Goal: Task Accomplishment & Management: Manage account settings

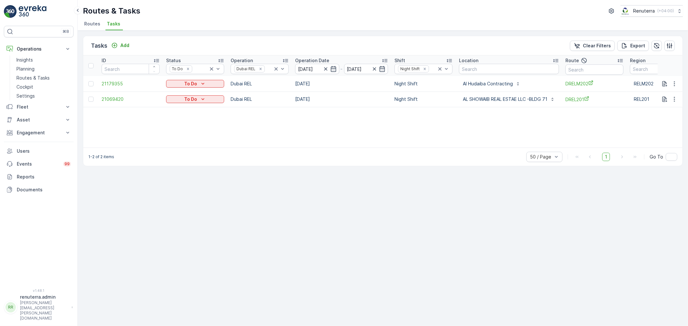
click at [95, 22] on span "Routes" at bounding box center [92, 24] width 16 height 6
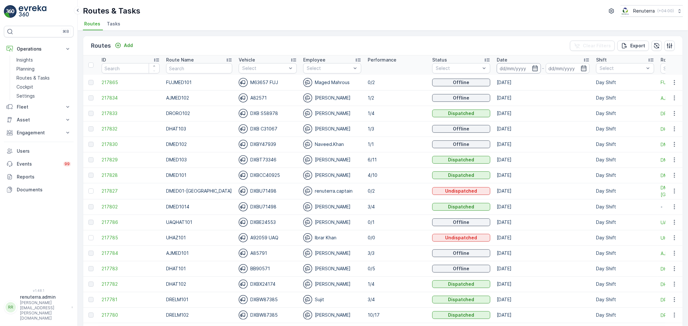
click at [514, 68] on input at bounding box center [519, 68] width 44 height 10
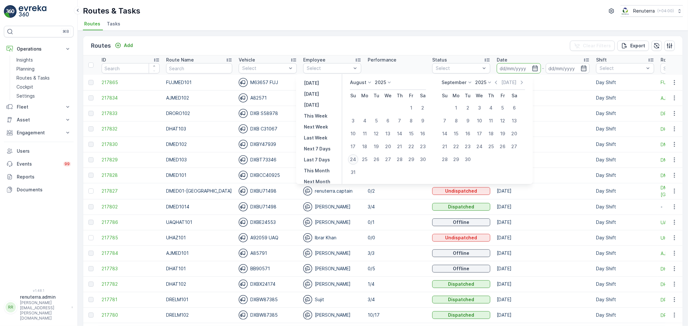
click at [358, 159] on div "24" at bounding box center [353, 160] width 10 height 10
type input "[DATE]"
click at [358, 159] on div "24" at bounding box center [353, 160] width 10 height 10
type input "[DATE]"
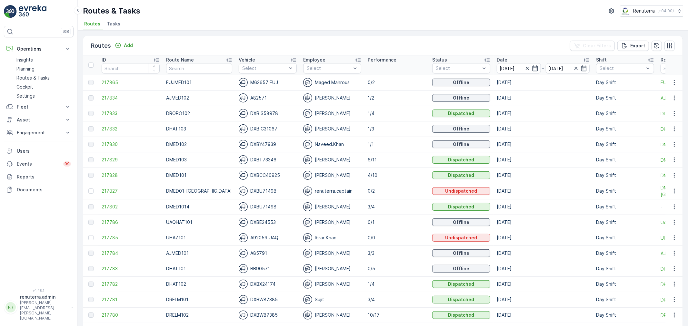
click at [380, 5] on div "Routes & Tasks Renuterra ( +04:00 ) Routes Tasks" at bounding box center [383, 15] width 610 height 31
click at [177, 67] on input "text" at bounding box center [199, 68] width 66 height 10
type input "hat"
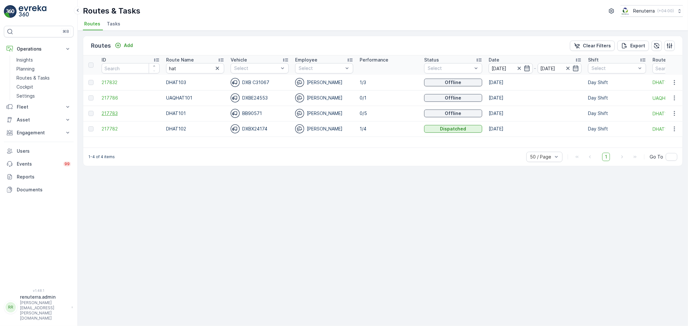
click at [105, 115] on span "217783" at bounding box center [131, 113] width 58 height 6
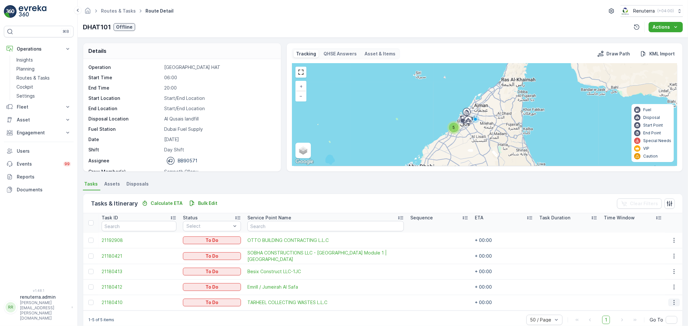
click at [669, 300] on button "button" at bounding box center [674, 303] width 12 height 8
click at [653, 281] on span "Remove from Route" at bounding box center [664, 281] width 44 height 6
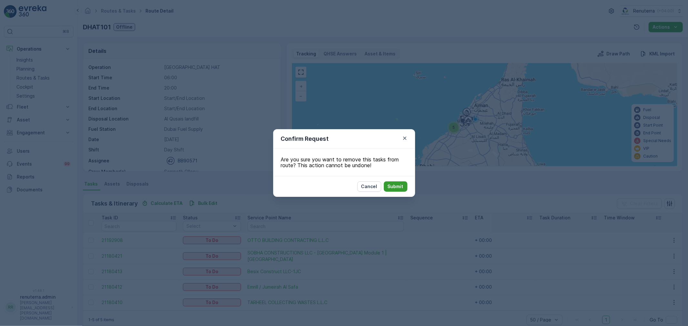
click at [404, 183] on button "Submit" at bounding box center [396, 187] width 24 height 10
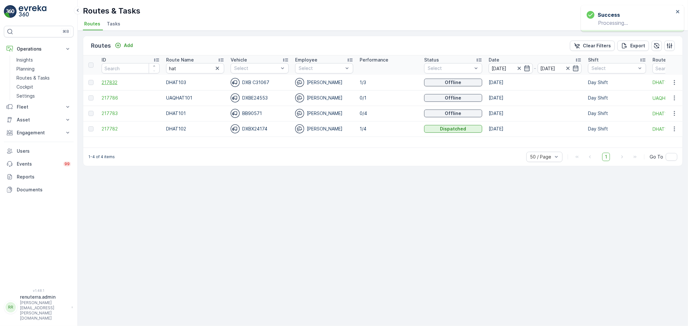
click at [114, 81] on span "217832" at bounding box center [131, 82] width 58 height 6
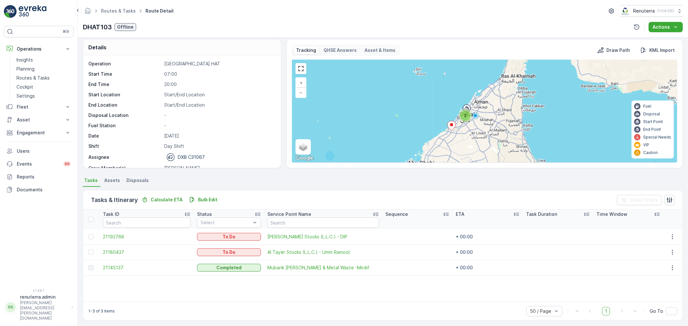
scroll to position [6, 0]
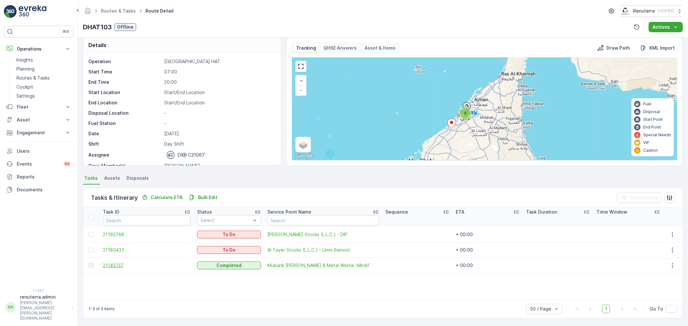
click at [116, 263] on span "21145137" at bounding box center [147, 266] width 88 height 6
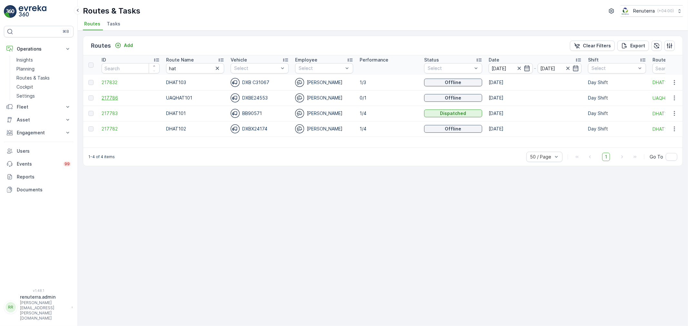
click at [109, 98] on span "217786" at bounding box center [131, 98] width 58 height 6
click at [121, 114] on span "217783" at bounding box center [131, 113] width 58 height 6
click at [222, 57] on icon at bounding box center [221, 60] width 6 height 6
click at [107, 96] on span "217782" at bounding box center [131, 98] width 58 height 6
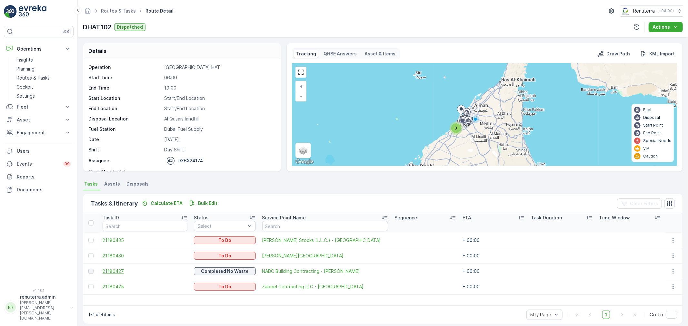
click at [116, 272] on span "21180427" at bounding box center [145, 271] width 85 height 6
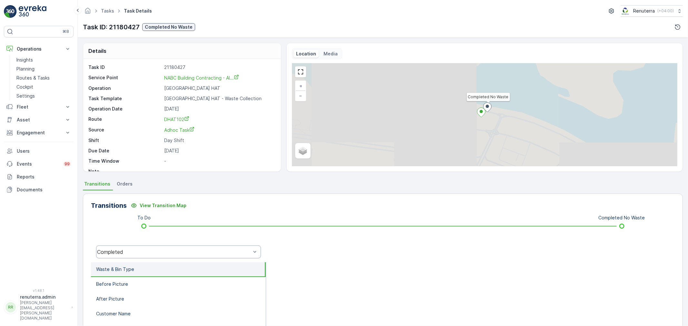
click at [135, 249] on div "Completed" at bounding box center [173, 252] width 155 height 6
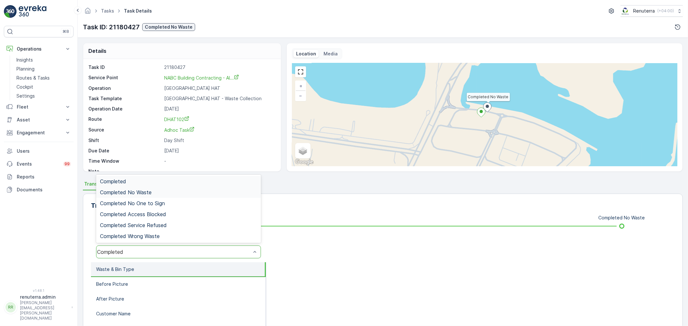
click at [141, 191] on span "Completed No Waste" at bounding box center [126, 193] width 52 height 6
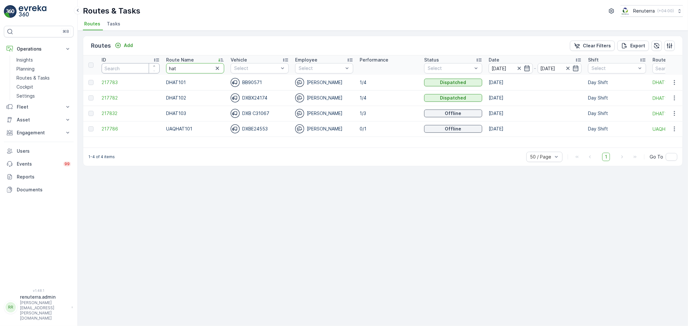
drag, startPoint x: 191, startPoint y: 68, endPoint x: 137, endPoint y: 65, distance: 54.3
click at [137, 65] on tr "ID Route Name hat Vehicle Select Employee Select Performance Status Select Date…" at bounding box center [439, 64] width 713 height 19
type input "roro"
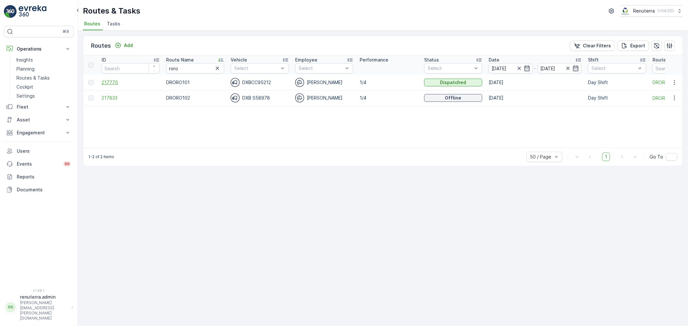
click at [108, 84] on span "217770" at bounding box center [131, 82] width 58 height 6
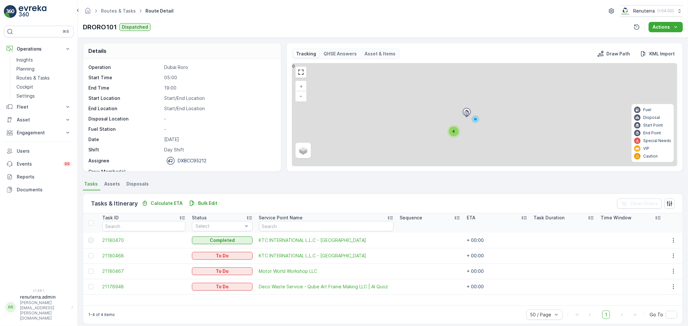
scroll to position [6, 0]
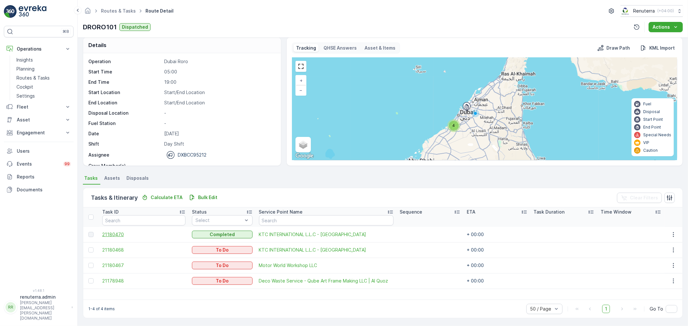
click at [111, 232] on span "21180470" at bounding box center [143, 235] width 83 height 6
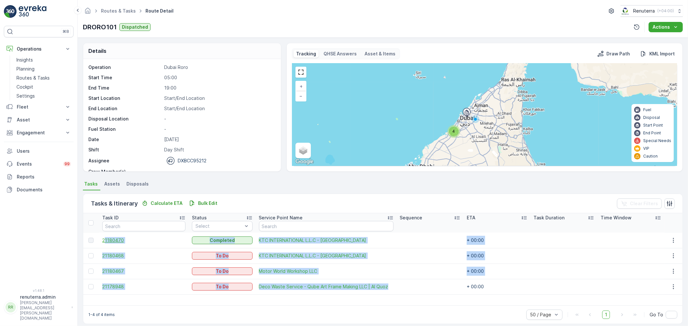
drag, startPoint x: 401, startPoint y: 286, endPoint x: 104, endPoint y: 239, distance: 300.7
click at [104, 239] on tbody "21180470 Completed KTC INTERNATIONAL L.L.C - Dubai Expo Village + 00:00 2118046…" at bounding box center [382, 264] width 599 height 62
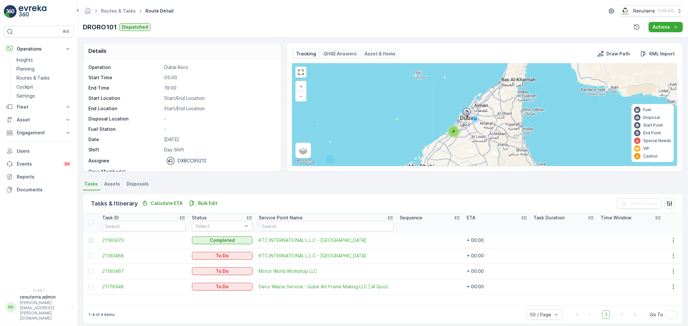
click at [211, 303] on div "Task ID Status Select Service Point Name Sequence ETA Task Duration Time Window…" at bounding box center [382, 260] width 599 height 92
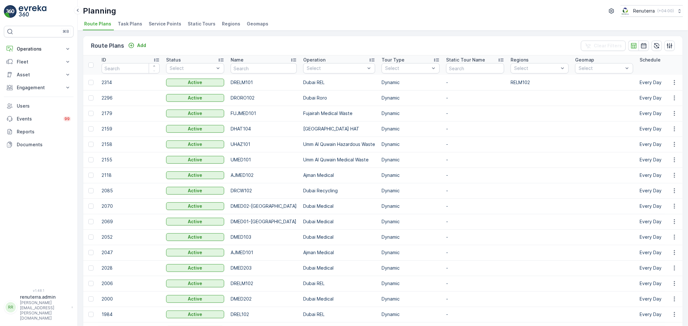
click at [161, 23] on span "Service Points" at bounding box center [165, 24] width 33 height 6
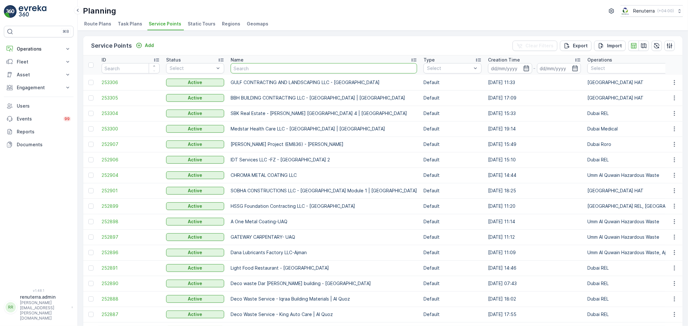
click at [259, 65] on input "text" at bounding box center [324, 68] width 186 height 10
type input "otto"
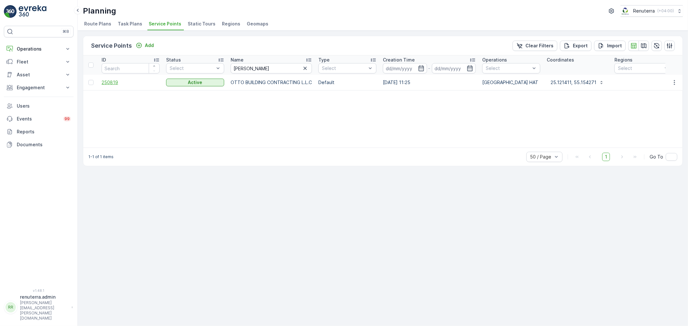
click at [114, 85] on span "250819" at bounding box center [131, 82] width 58 height 6
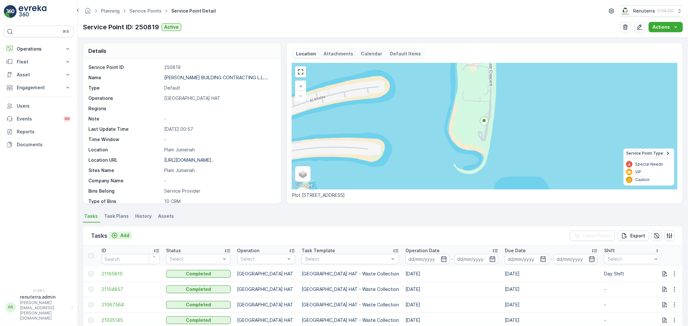
click at [124, 236] on p "Add" at bounding box center [124, 236] width 9 height 6
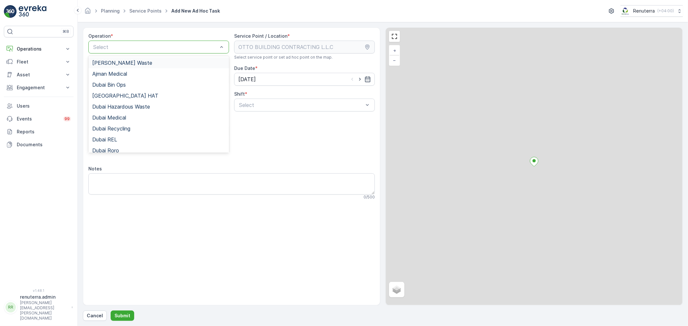
click at [147, 47] on div at bounding box center [156, 47] width 126 height 6
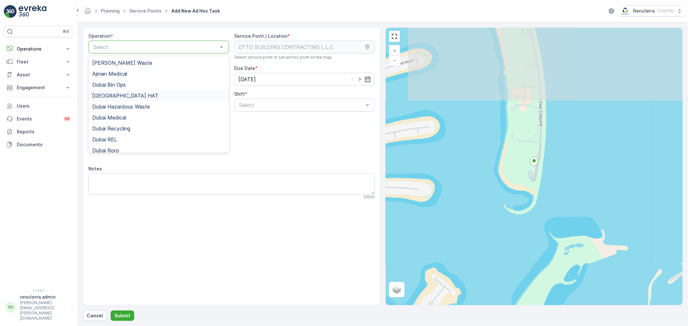
click at [113, 94] on span "[GEOGRAPHIC_DATA] HAT" at bounding box center [125, 96] width 66 height 6
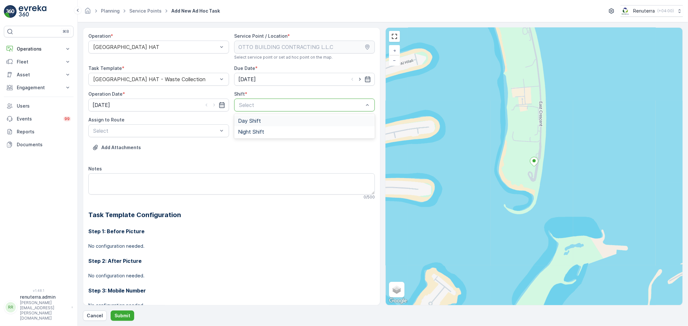
click at [272, 103] on div at bounding box center [301, 105] width 126 height 6
click at [246, 121] on span "Day Shift" at bounding box center [249, 121] width 23 height 6
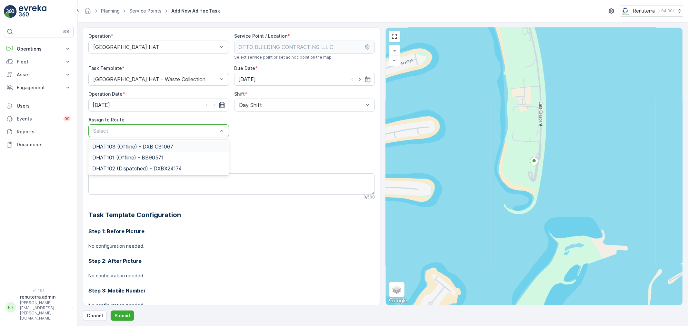
click at [191, 131] on div at bounding box center [156, 131] width 126 height 6
click at [114, 158] on span "DHAT101 (Offline) - BB90571" at bounding box center [127, 158] width 71 height 6
click at [118, 316] on p "Submit" at bounding box center [123, 316] width 16 height 6
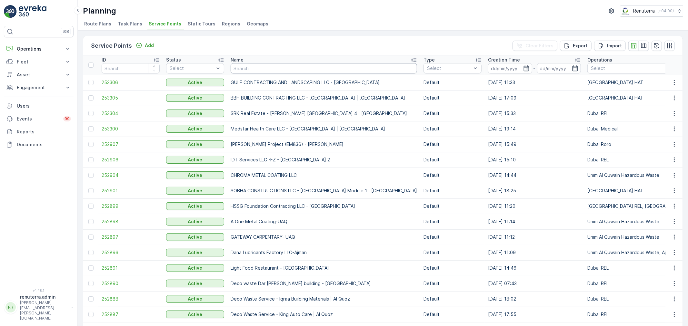
click at [273, 70] on input "text" at bounding box center [324, 68] width 186 height 10
type input "rigga 3"
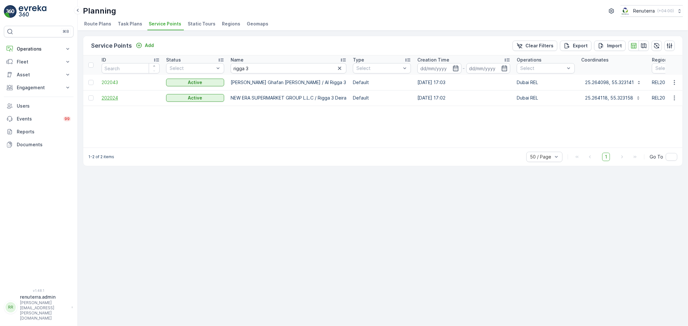
click at [112, 96] on span "202024" at bounding box center [131, 98] width 58 height 6
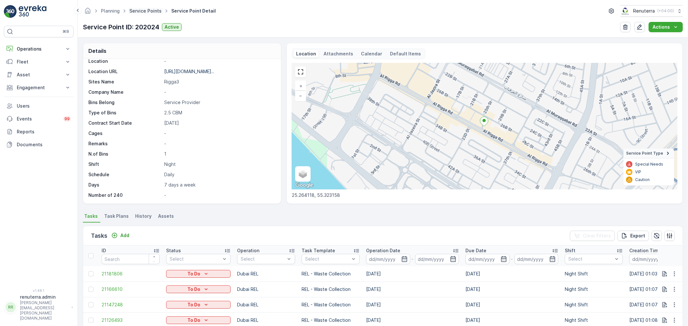
click at [146, 11] on link "Service Points" at bounding box center [145, 10] width 32 height 5
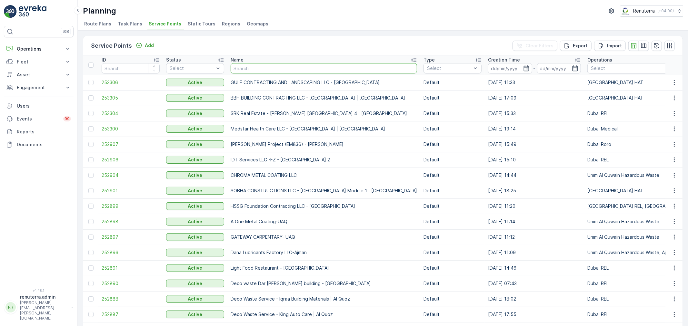
click at [253, 67] on input "text" at bounding box center [324, 68] width 186 height 10
type input "delta"
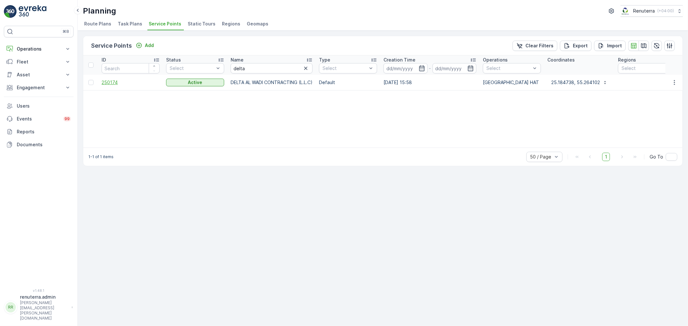
click at [115, 82] on span "250174" at bounding box center [131, 82] width 58 height 6
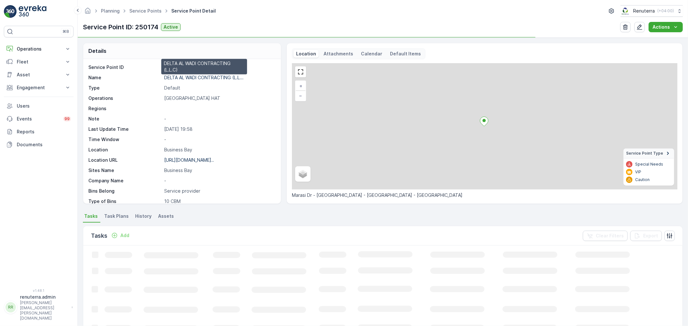
click at [203, 77] on p "DELTA AL WADI CONTRACTING (L.L..." at bounding box center [203, 77] width 79 height 5
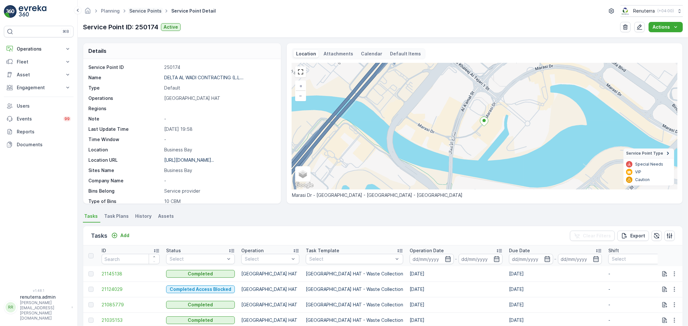
click at [137, 11] on link "Service Points" at bounding box center [145, 10] width 32 height 5
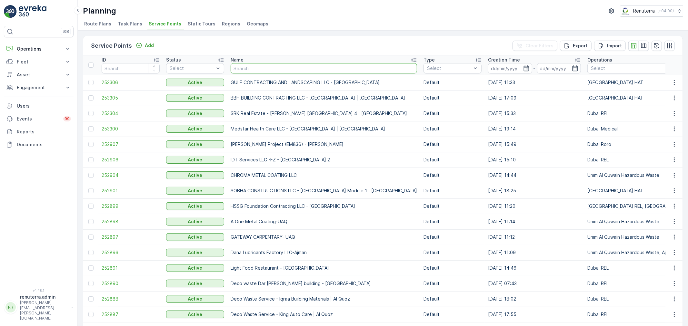
click at [246, 67] on input "text" at bounding box center [324, 68] width 186 height 10
type input "al taye"
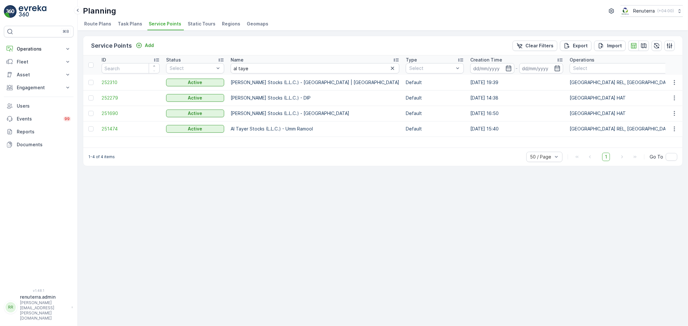
click at [110, 125] on td "251474" at bounding box center [130, 128] width 65 height 15
click at [110, 129] on span "251474" at bounding box center [131, 129] width 58 height 6
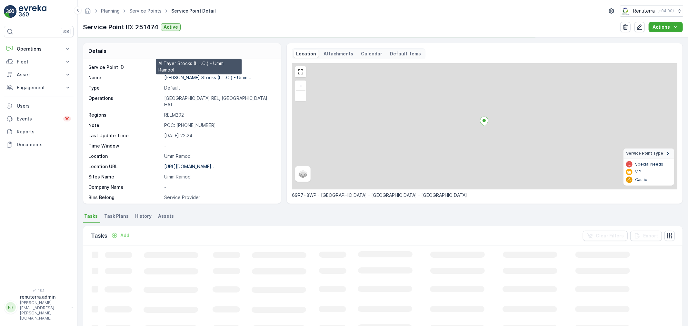
click at [185, 75] on p "[PERSON_NAME] Stocks (L.L.C.) - Umm..." at bounding box center [207, 77] width 87 height 5
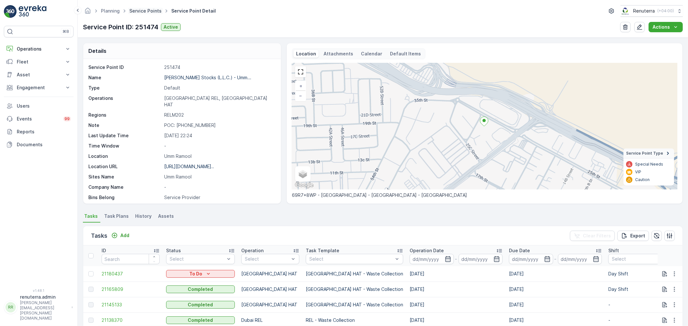
click at [143, 8] on link "Service Points" at bounding box center [145, 10] width 32 height 5
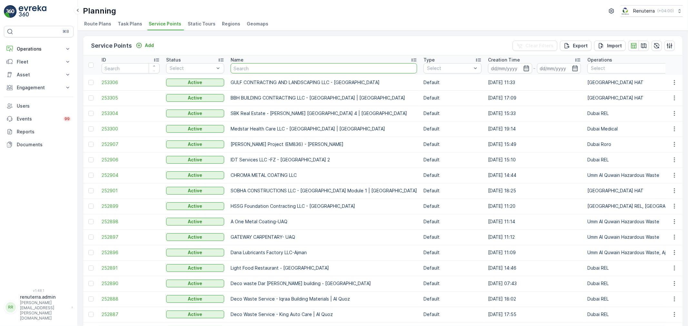
click at [242, 65] on input "text" at bounding box center [324, 68] width 186 height 10
type input "zah"
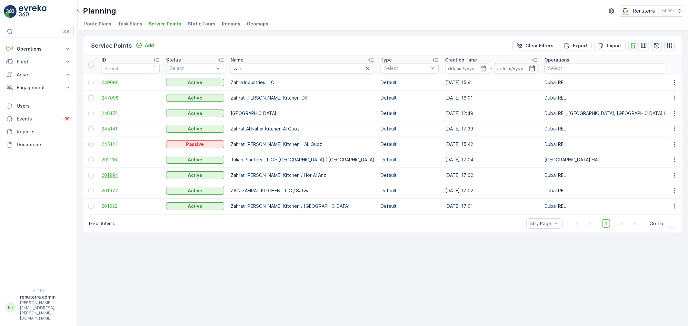
click at [115, 174] on span "201994" at bounding box center [131, 175] width 58 height 6
drag, startPoint x: 278, startPoint y: 71, endPoint x: 218, endPoint y: 61, distance: 61.2
type input "bett"
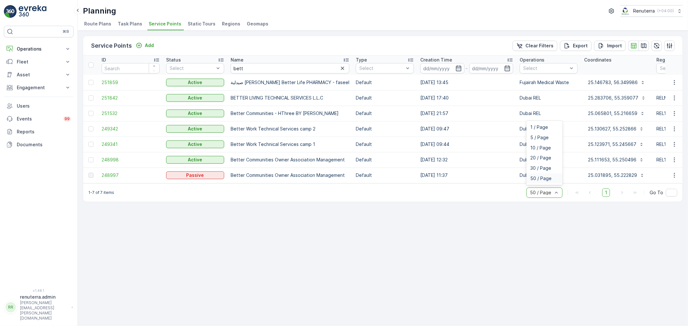
click at [545, 179] on span "50 / Page" at bounding box center [540, 178] width 21 height 5
drag, startPoint x: 253, startPoint y: 66, endPoint x: 230, endPoint y: 66, distance: 22.3
click at [231, 66] on input "bett" at bounding box center [290, 68] width 119 height 10
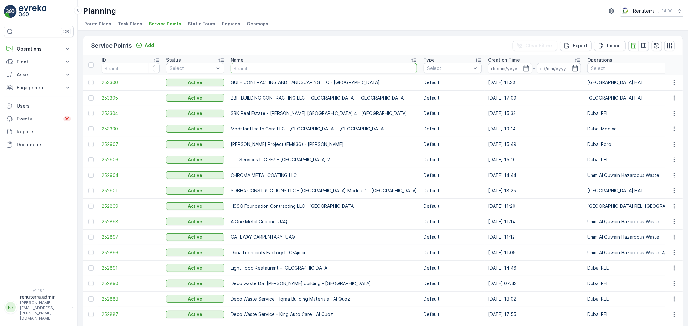
click at [266, 69] on input "text" at bounding box center [324, 68] width 186 height 10
type input "better"
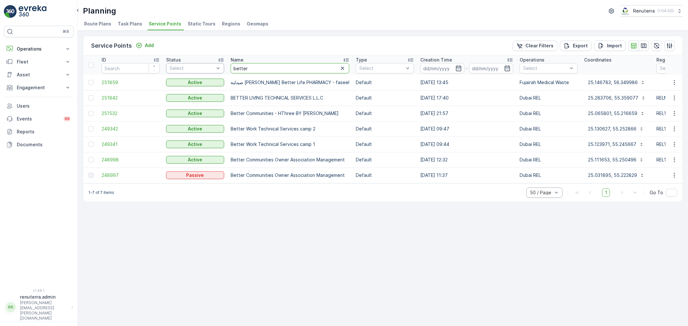
drag, startPoint x: 270, startPoint y: 68, endPoint x: 210, endPoint y: 68, distance: 60.0
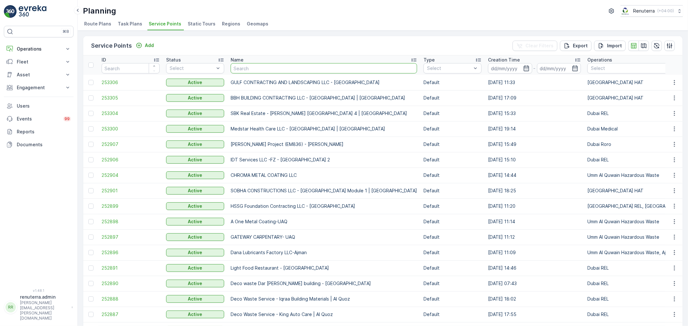
click at [259, 64] on input "text" at bounding box center [324, 68] width 186 height 10
type input "relia"
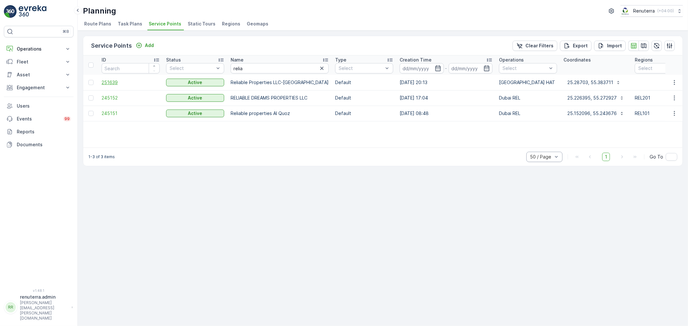
click at [111, 83] on span "251639" at bounding box center [131, 82] width 58 height 6
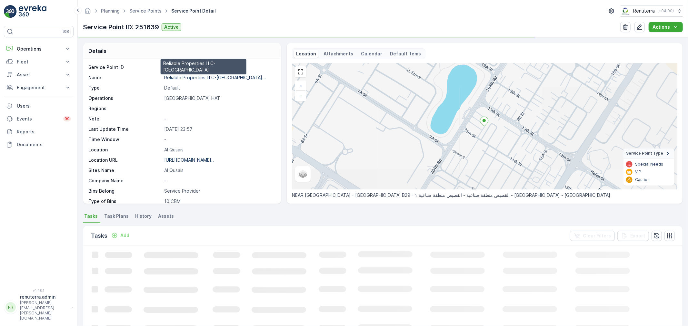
click at [199, 77] on p "Reliable Properties LLC-Al Qus..." at bounding box center [215, 77] width 102 height 5
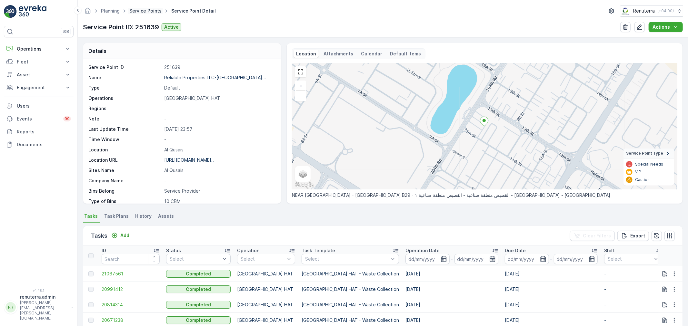
click at [138, 13] on link "Service Points" at bounding box center [145, 10] width 32 height 5
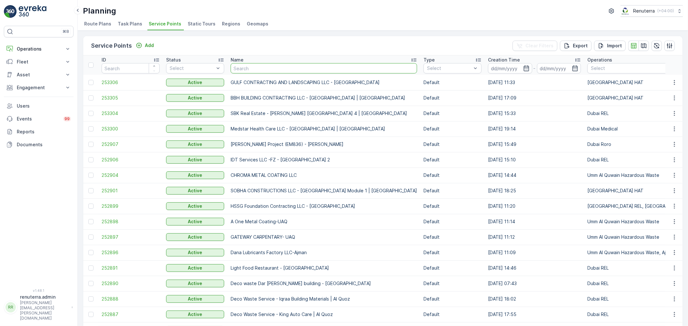
click at [239, 67] on input "text" at bounding box center [324, 68] width 186 height 10
type input "sobha"
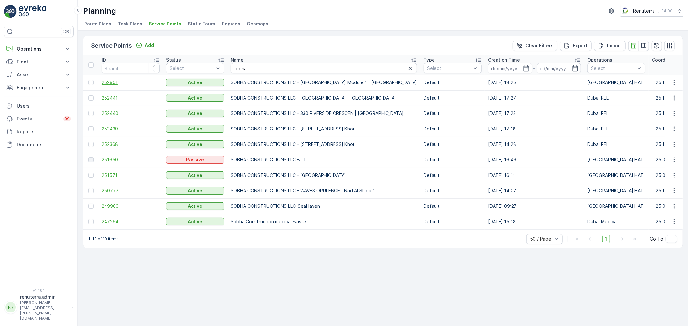
click at [110, 80] on span "252901" at bounding box center [131, 82] width 58 height 6
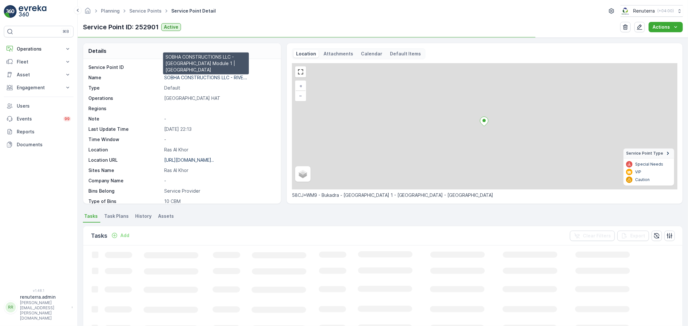
click at [202, 75] on p "SOBHA CONSTRUCTIONS LLC - RIVE..." at bounding box center [205, 77] width 83 height 5
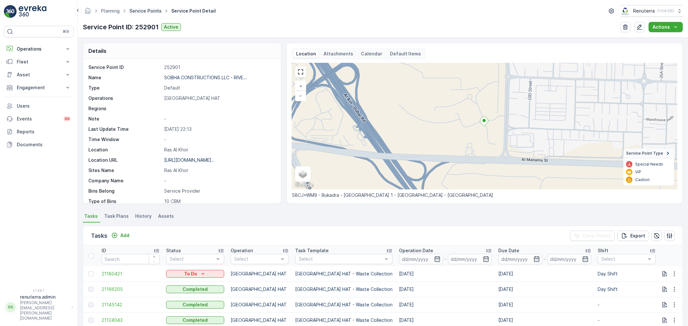
click at [149, 9] on link "Service Points" at bounding box center [145, 10] width 32 height 5
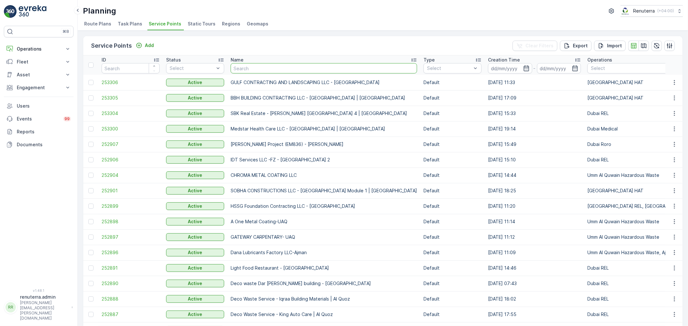
click at [255, 65] on input "text" at bounding box center [324, 68] width 186 height 10
type input "muba"
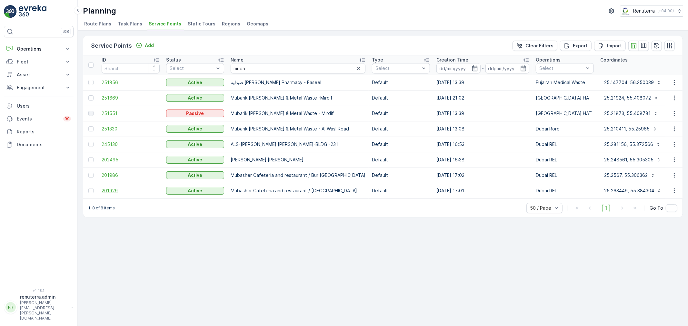
click at [107, 188] on span "201929" at bounding box center [131, 191] width 58 height 6
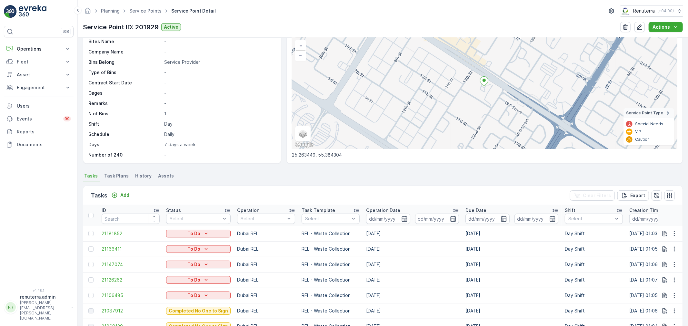
scroll to position [72, 0]
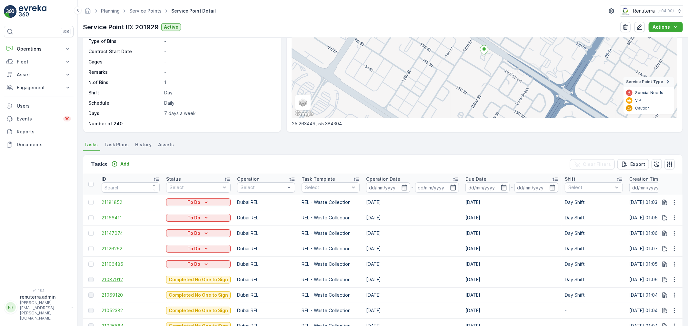
click at [107, 281] on span "21087912" at bounding box center [131, 280] width 58 height 6
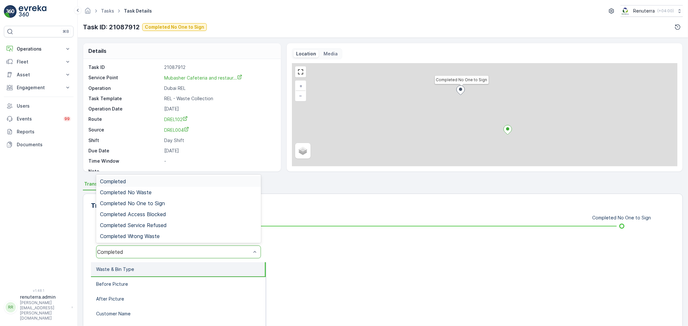
click at [158, 250] on div "Completed" at bounding box center [174, 252] width 154 height 6
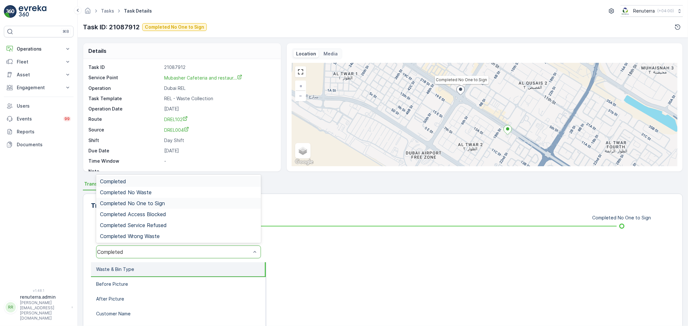
click at [145, 202] on span "Completed No One to Sign" at bounding box center [132, 204] width 65 height 6
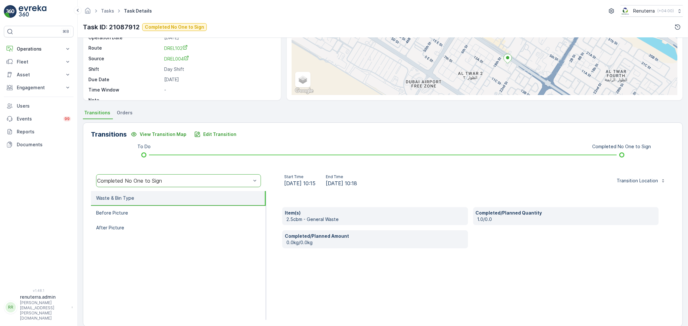
scroll to position [72, 0]
click at [160, 212] on li "Before Picture" at bounding box center [178, 213] width 175 height 15
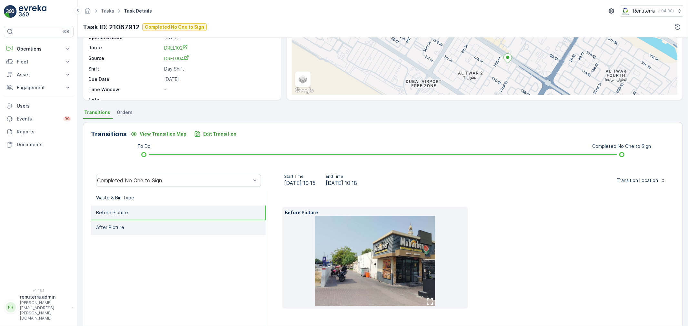
click at [155, 228] on li "After Picture" at bounding box center [178, 228] width 175 height 15
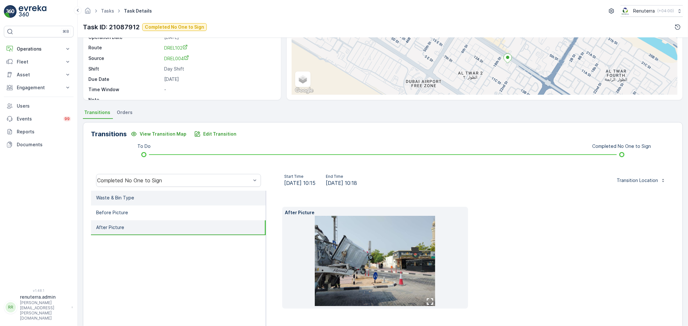
click at [152, 199] on li "Waste & Bin Type" at bounding box center [178, 198] width 175 height 15
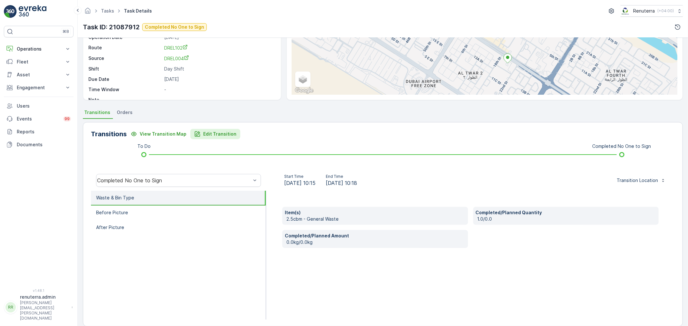
click at [220, 135] on p "Edit Transition" at bounding box center [219, 134] width 33 height 6
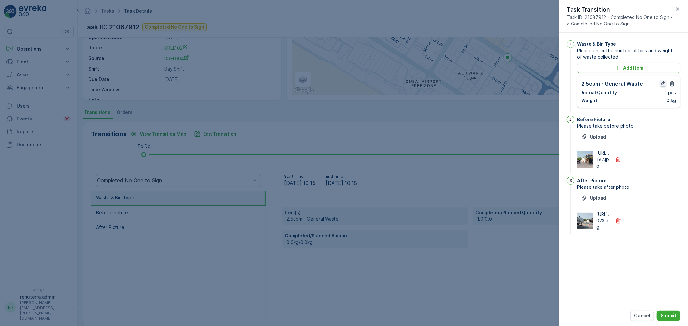
click at [663, 83] on icon "button" at bounding box center [663, 84] width 6 height 6
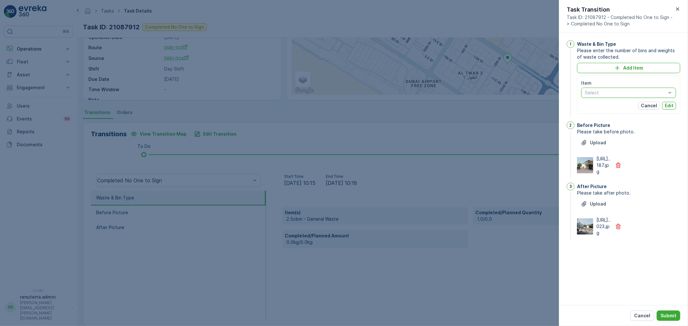
click at [647, 97] on div "Select" at bounding box center [628, 93] width 95 height 10
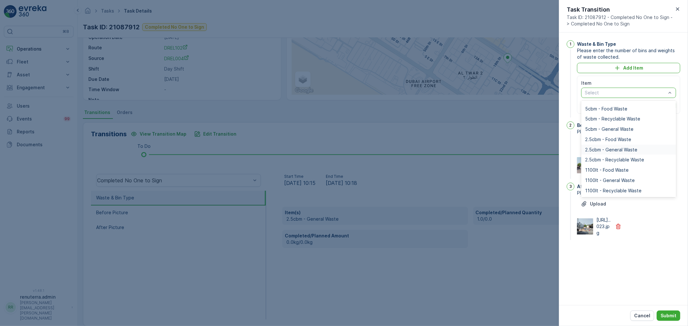
scroll to position [36, 0]
click at [621, 161] on span "1100lt - General Waste" at bounding box center [610, 163] width 50 height 5
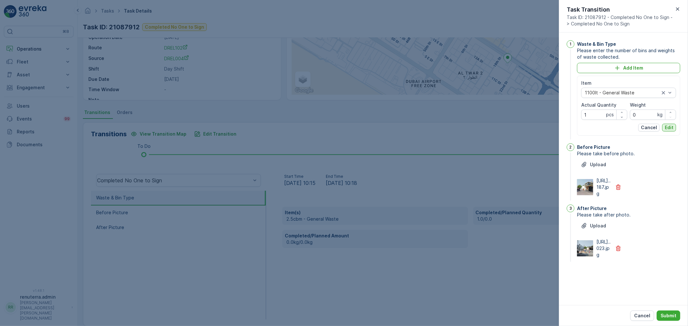
click at [667, 126] on p "Edit" at bounding box center [669, 128] width 9 height 6
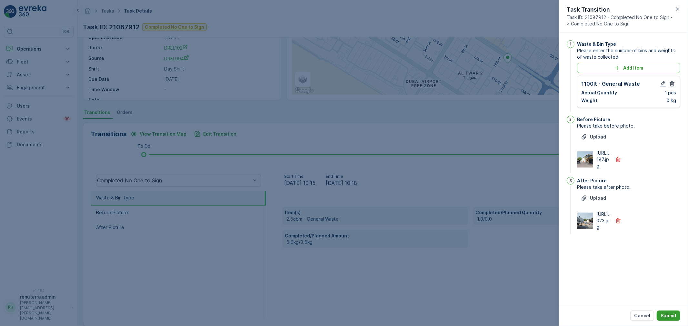
click at [674, 317] on p "Submit" at bounding box center [669, 316] width 16 height 6
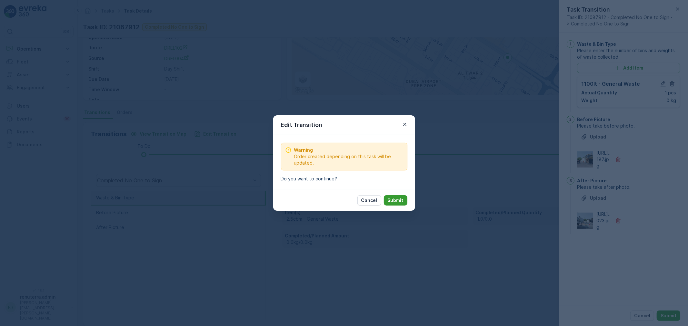
click at [394, 201] on p "Submit" at bounding box center [396, 200] width 16 height 6
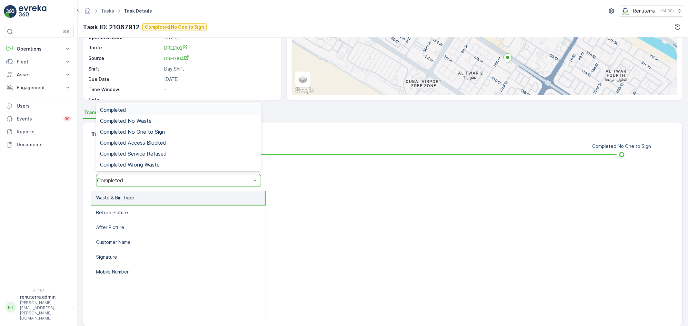
click at [160, 179] on div "Completed" at bounding box center [174, 181] width 154 height 6
click at [160, 133] on span "Completed No One to Sign" at bounding box center [132, 132] width 65 height 6
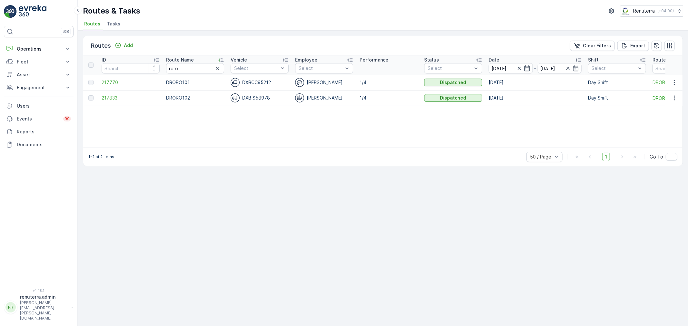
click at [105, 96] on span "217833" at bounding box center [131, 98] width 58 height 6
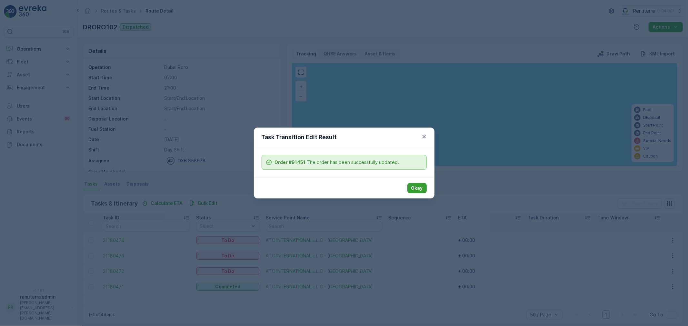
click at [411, 187] on button "Okay" at bounding box center [416, 188] width 19 height 10
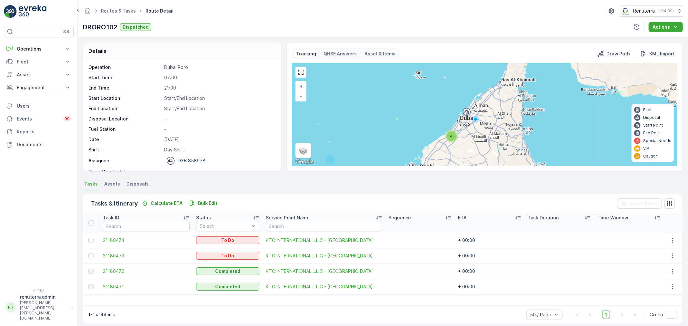
click at [119, 268] on td "21180472" at bounding box center [146, 271] width 93 height 15
click at [118, 275] on td "21180472" at bounding box center [146, 271] width 93 height 15
click at [121, 269] on span "21180472" at bounding box center [146, 271] width 87 height 6
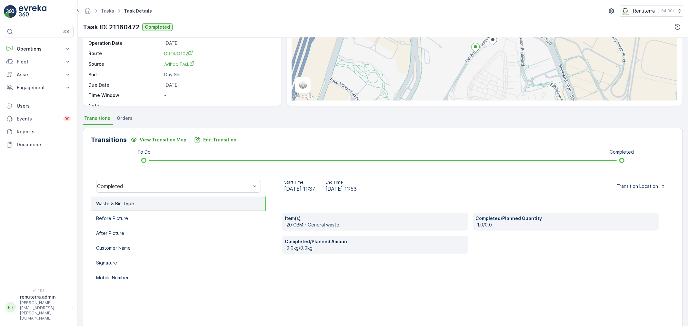
scroll to position [80, 0]
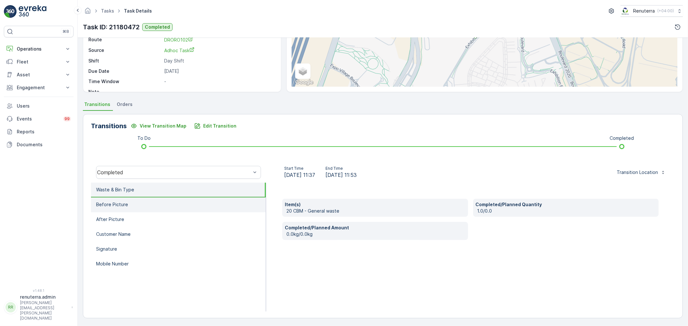
click at [120, 202] on p "Before Picture" at bounding box center [112, 205] width 32 height 6
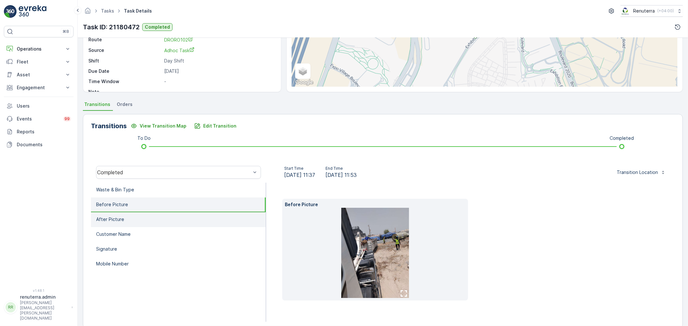
click at [126, 216] on li "After Picture" at bounding box center [178, 220] width 175 height 15
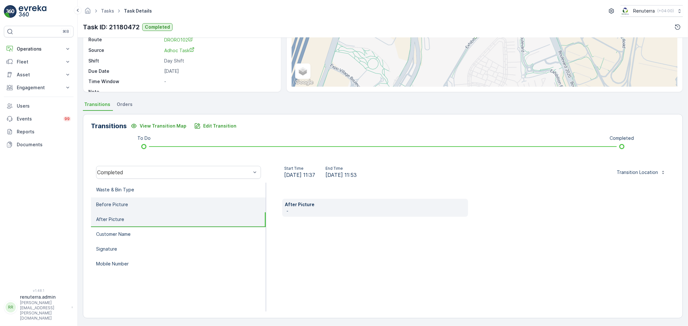
click at [130, 203] on li "Before Picture" at bounding box center [178, 205] width 175 height 15
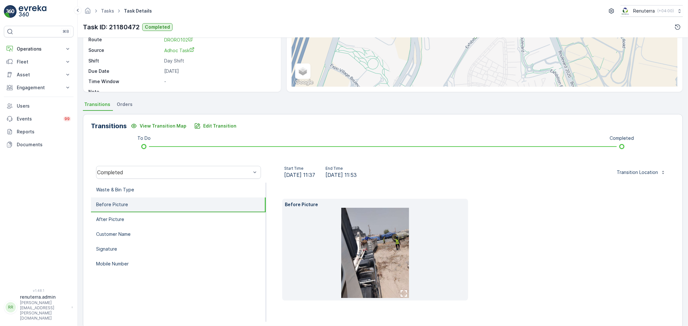
click at [387, 249] on img at bounding box center [375, 253] width 68 height 90
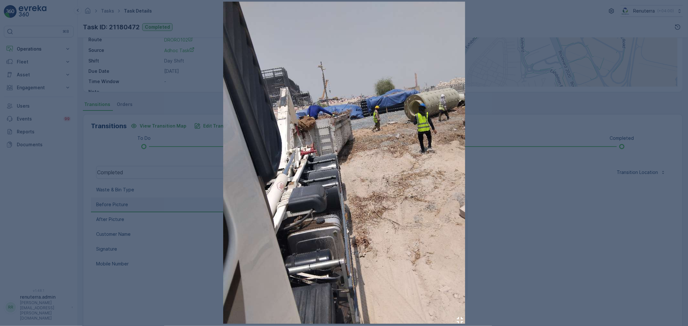
click at [577, 193] on div at bounding box center [344, 163] width 688 height 326
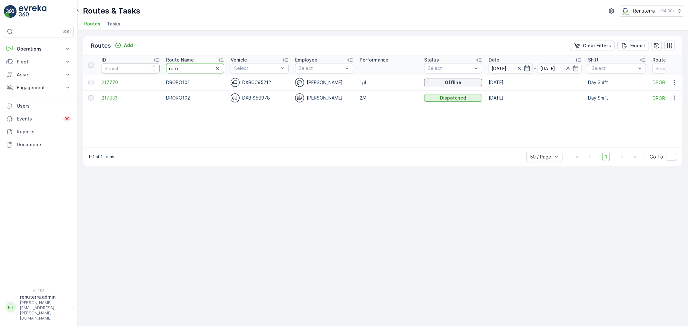
drag, startPoint x: 186, startPoint y: 66, endPoint x: 146, endPoint y: 66, distance: 40.0
click at [146, 66] on tr "ID Route Name roro Vehicle Select Employee Select Performance Status Select Dat…" at bounding box center [439, 64] width 713 height 19
type input "hat"
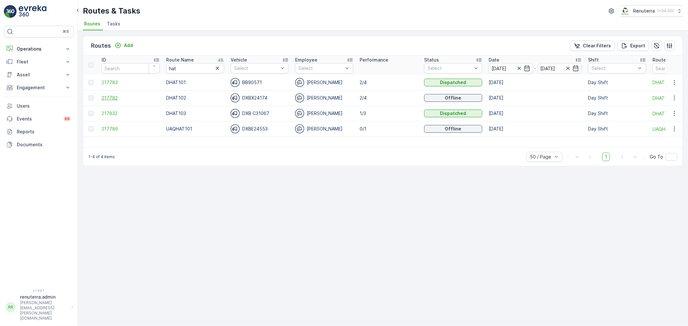
click at [110, 95] on span "217782" at bounding box center [131, 98] width 58 height 6
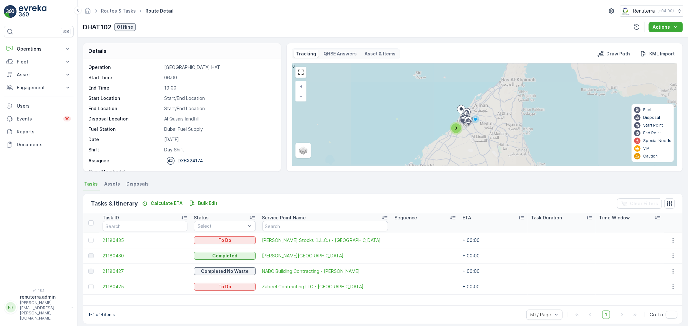
scroll to position [6, 0]
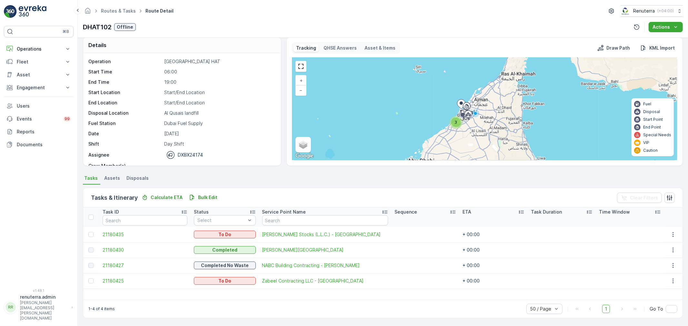
click at [112, 246] on td "21180430" at bounding box center [144, 250] width 91 height 15
click at [115, 252] on span "21180430" at bounding box center [145, 250] width 85 height 6
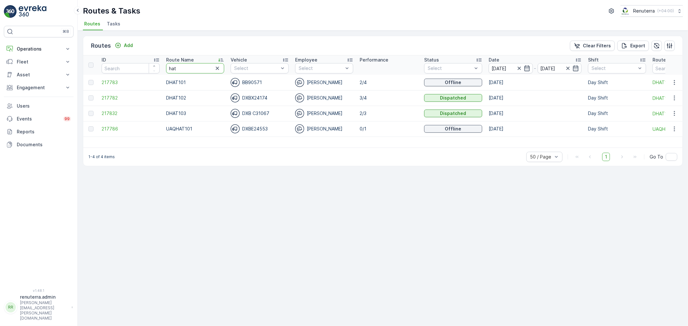
drag, startPoint x: 186, startPoint y: 69, endPoint x: 146, endPoint y: 63, distance: 39.4
click at [146, 63] on tr "ID Route Name hat Vehicle Select Employee Select Performance Status Select Date…" at bounding box center [439, 64] width 713 height 19
type input "rel"
click at [114, 126] on span "217780" at bounding box center [131, 129] width 58 height 6
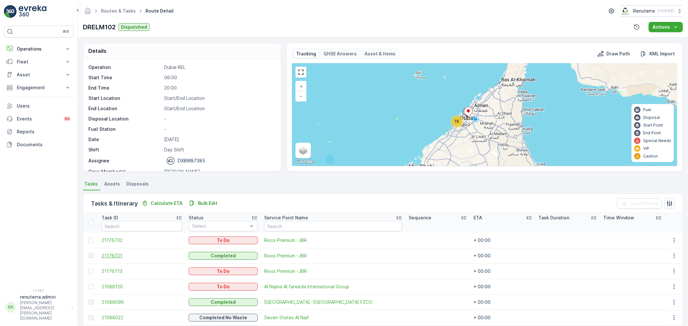
click at [112, 253] on span "21176721" at bounding box center [142, 256] width 80 height 6
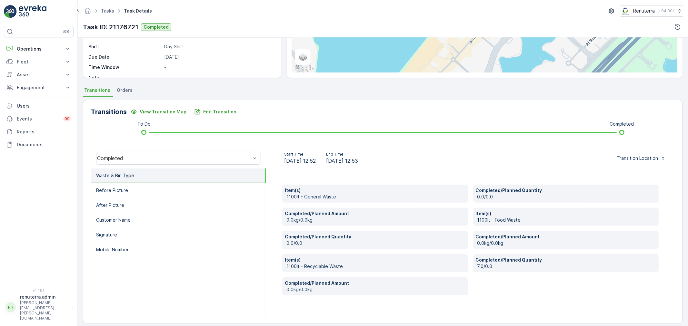
scroll to position [99, 0]
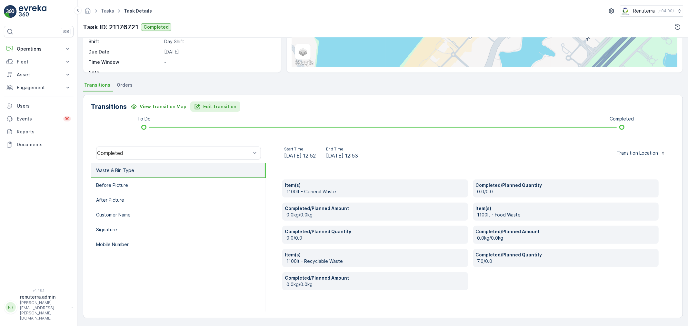
click at [215, 104] on p "Edit Transition" at bounding box center [219, 107] width 33 height 6
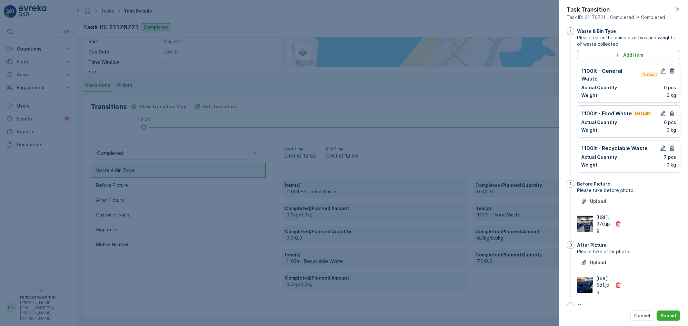
scroll to position [0, 0]
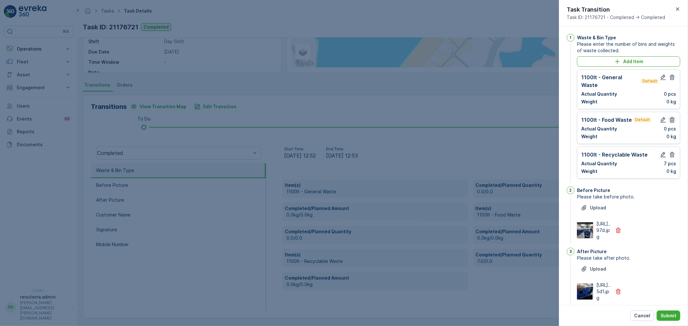
click at [671, 117] on icon "button" at bounding box center [672, 119] width 5 height 5
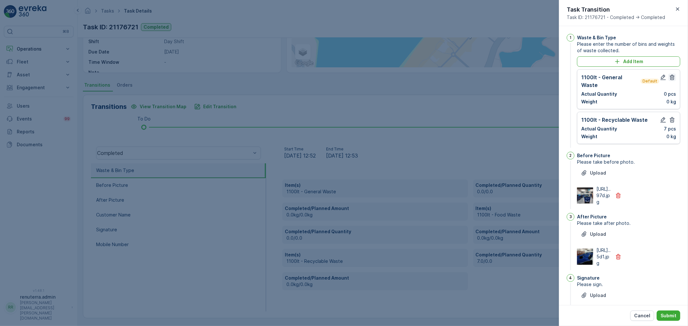
click at [670, 76] on icon "button" at bounding box center [672, 77] width 6 height 6
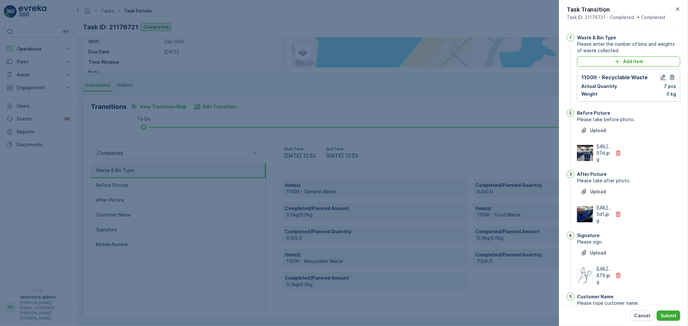
click at [661, 78] on icon "button" at bounding box center [663, 77] width 5 height 5
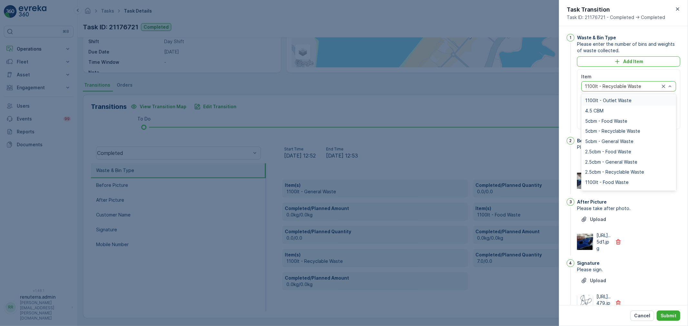
click at [633, 86] on div at bounding box center [622, 86] width 76 height 5
click at [626, 156] on span "1100lt - General Waste" at bounding box center [610, 157] width 50 height 5
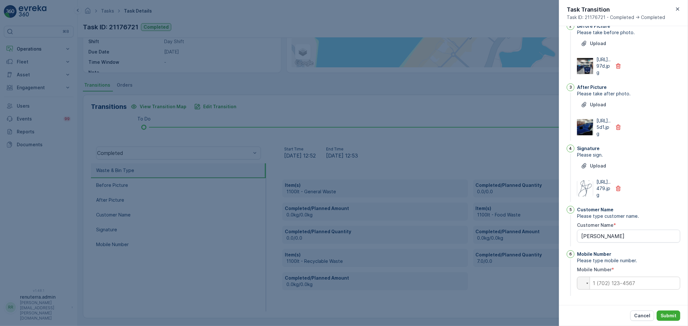
scroll to position [154, 0]
click at [668, 316] on p "Submit" at bounding box center [669, 316] width 16 height 6
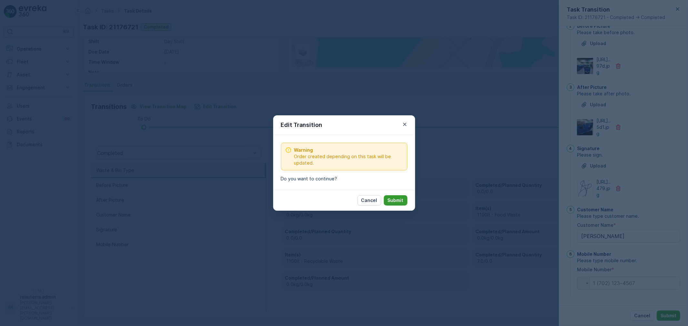
click at [396, 200] on p "Submit" at bounding box center [396, 200] width 16 height 6
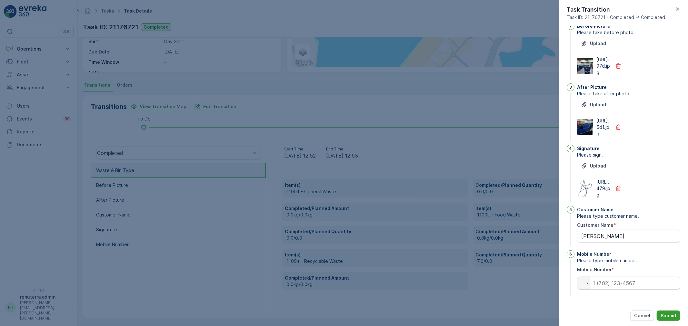
click at [670, 314] on p "Submit" at bounding box center [669, 316] width 16 height 6
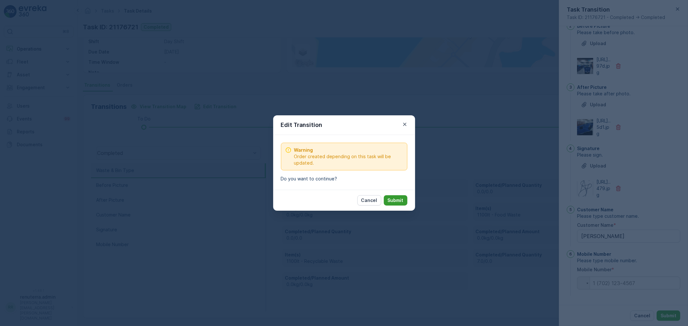
click at [401, 200] on p "Submit" at bounding box center [396, 200] width 16 height 6
type Name "Samuel addo"
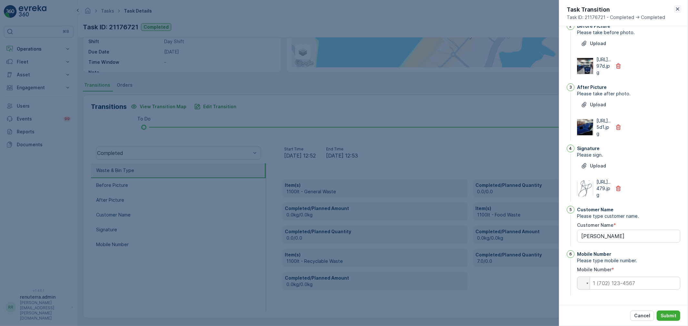
click at [678, 5] on button "button" at bounding box center [678, 9] width 8 height 8
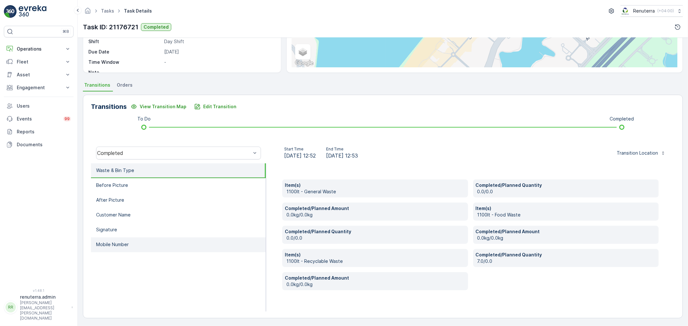
click at [124, 244] on p "Mobile Number" at bounding box center [112, 245] width 33 height 6
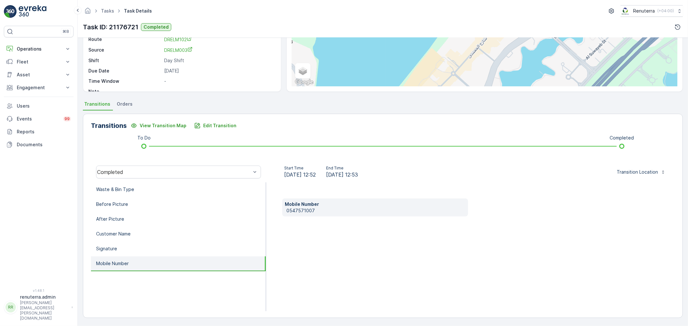
click at [294, 208] on p "0547571007" at bounding box center [375, 211] width 179 height 6
copy p "0547571007"
click at [207, 123] on p "Edit Transition" at bounding box center [219, 126] width 33 height 6
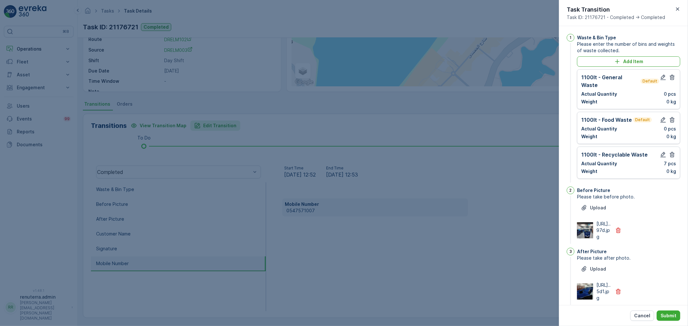
scroll to position [196, 0]
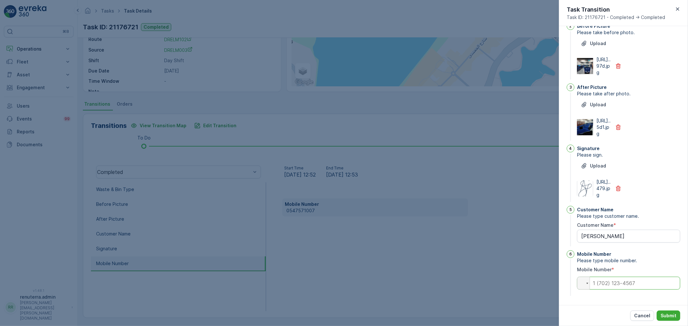
click at [615, 284] on input "tel" at bounding box center [628, 283] width 103 height 13
paste input "0547571007"
type Name "Samuel addo"
type input "0547571007"
type Name "Samuel addo"
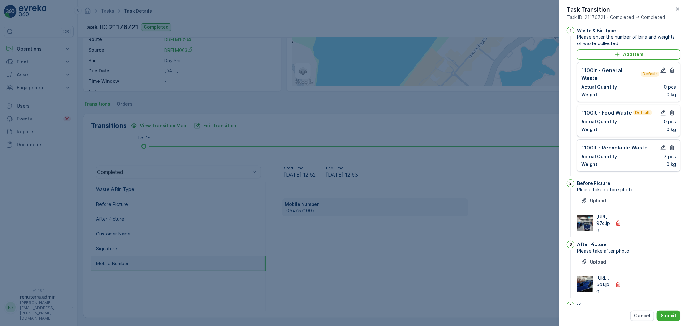
scroll to position [0, 0]
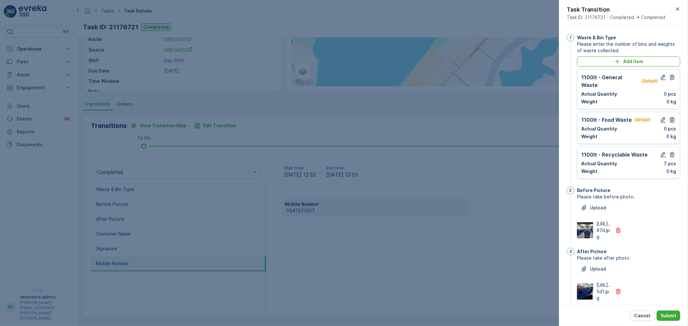
type input "0547571007"
click at [670, 117] on icon "button" at bounding box center [672, 120] width 6 height 6
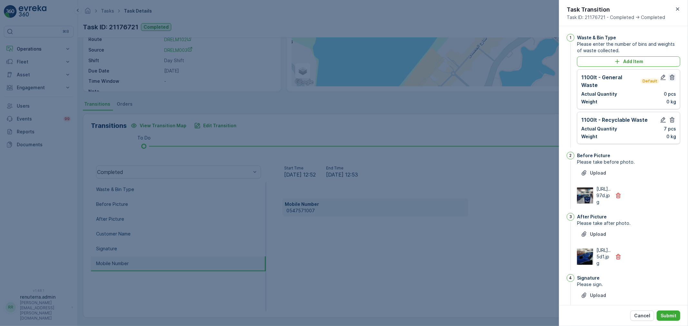
click at [669, 77] on icon "button" at bounding box center [672, 77] width 6 height 6
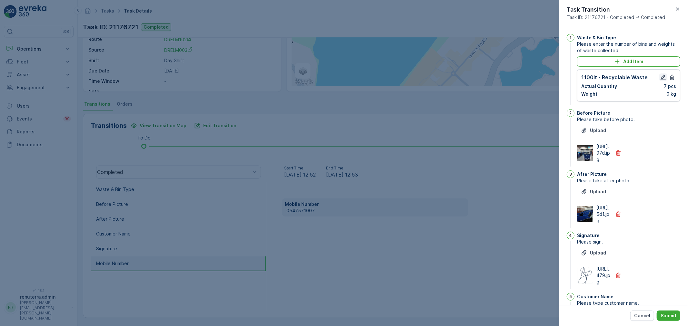
click at [663, 79] on icon "button" at bounding box center [663, 77] width 6 height 6
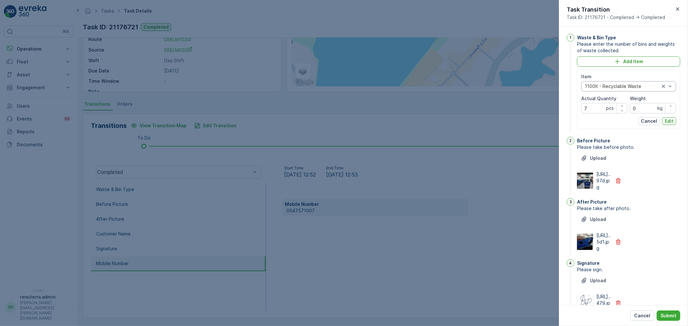
click at [623, 88] on div at bounding box center [622, 86] width 76 height 5
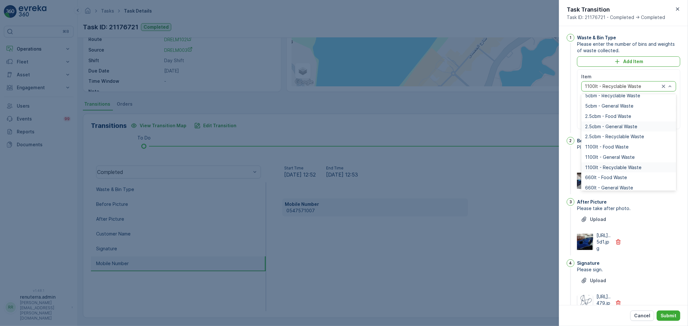
scroll to position [36, 0]
click at [619, 155] on span "1100lt - General Waste" at bounding box center [610, 157] width 50 height 5
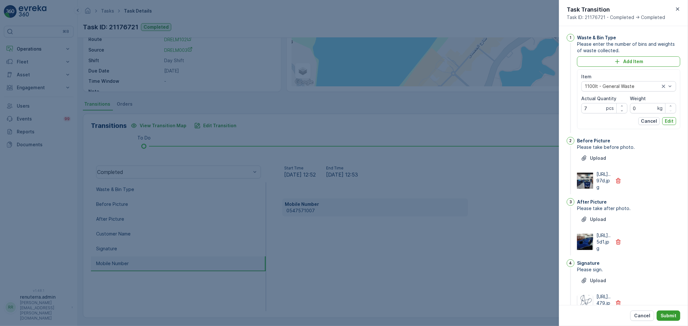
click at [672, 314] on p "Submit" at bounding box center [669, 316] width 16 height 6
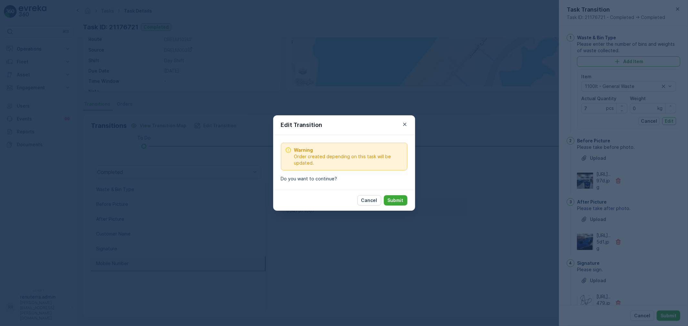
click at [399, 198] on p "Submit" at bounding box center [396, 200] width 16 height 6
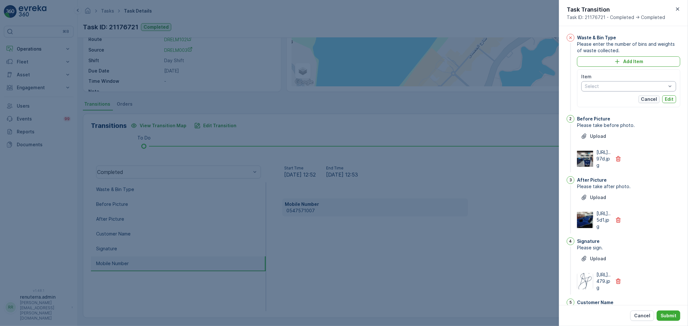
click at [649, 99] on p "Cancel" at bounding box center [649, 99] width 16 height 6
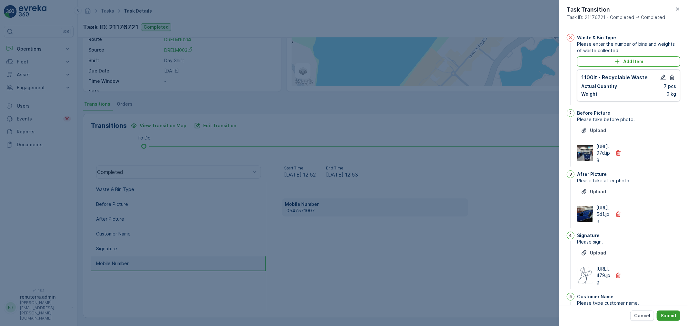
click at [675, 312] on button "Submit" at bounding box center [669, 316] width 24 height 10
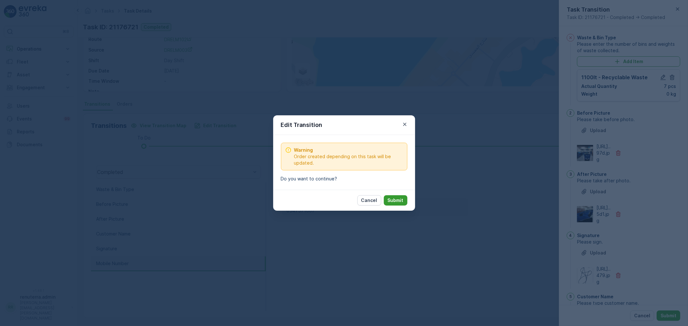
click at [396, 200] on p "Submit" at bounding box center [396, 200] width 16 height 6
type Name "Samuel addo"
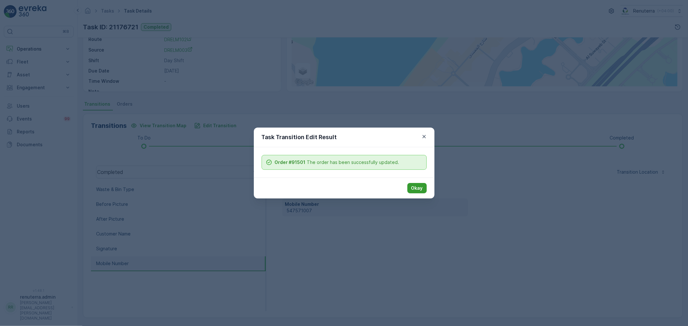
click at [424, 184] on button "Okay" at bounding box center [416, 188] width 19 height 10
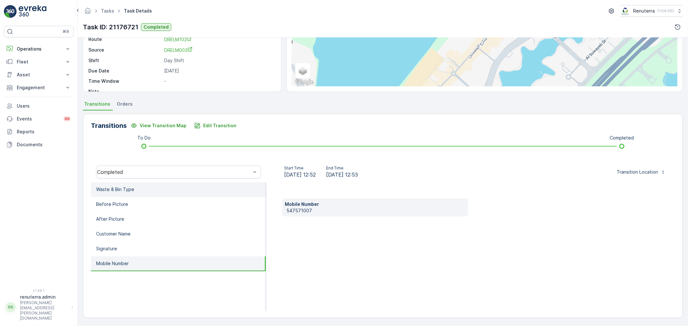
click at [151, 186] on li "Waste & Bin Type" at bounding box center [178, 190] width 175 height 15
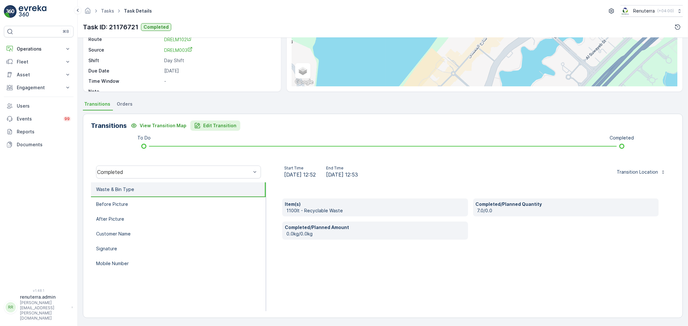
click at [217, 123] on p "Edit Transition" at bounding box center [219, 126] width 33 height 6
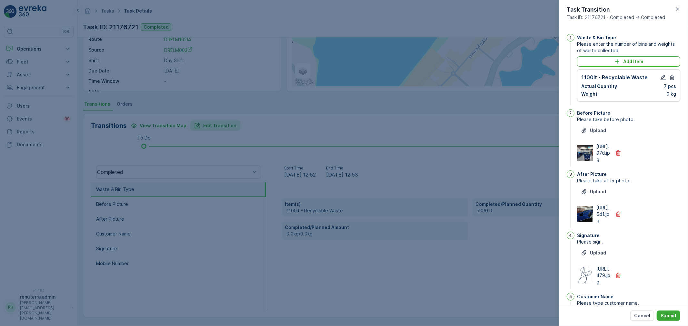
scroll to position [11, 0]
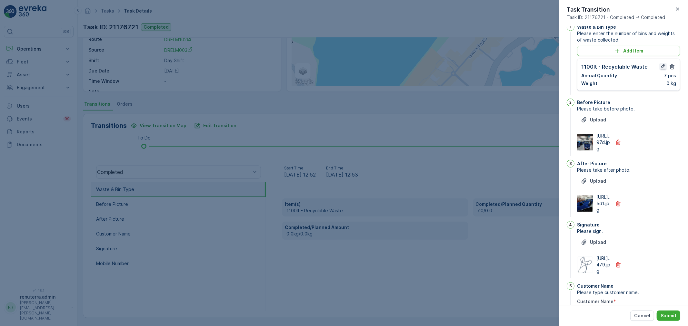
click at [662, 66] on icon "button" at bounding box center [663, 67] width 6 height 6
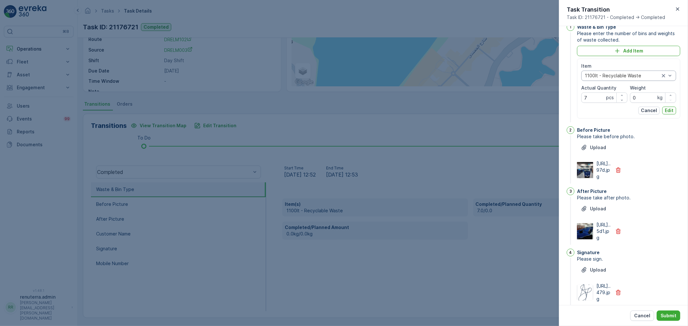
click at [618, 75] on div at bounding box center [622, 75] width 76 height 5
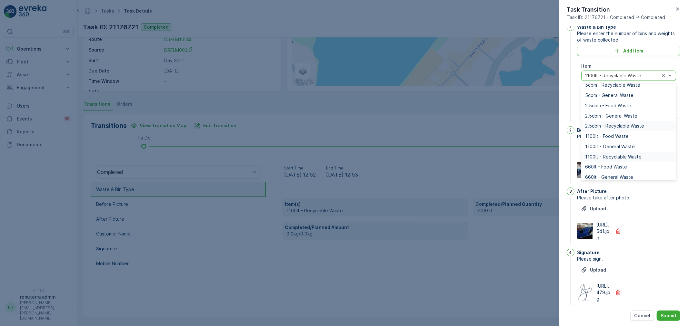
scroll to position [36, 0]
click at [624, 146] on span "1100lt - General Waste" at bounding box center [610, 146] width 50 height 5
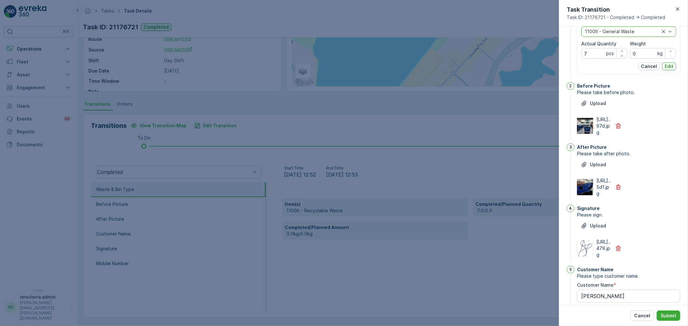
scroll to position [154, 0]
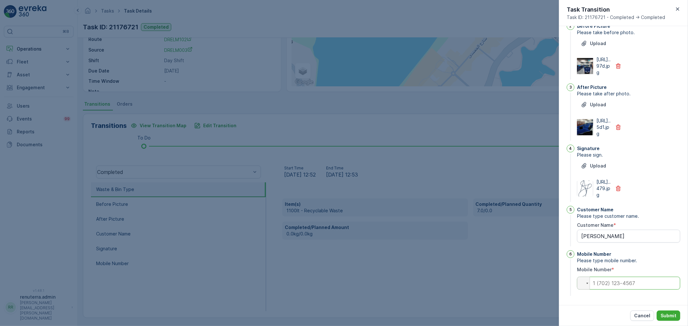
click at [620, 286] on input "tel" at bounding box center [628, 283] width 103 height 13
paste input "0547571007"
type Name "Samuel addo"
type input "0547571007"
click at [662, 314] on p "Submit" at bounding box center [669, 316] width 16 height 6
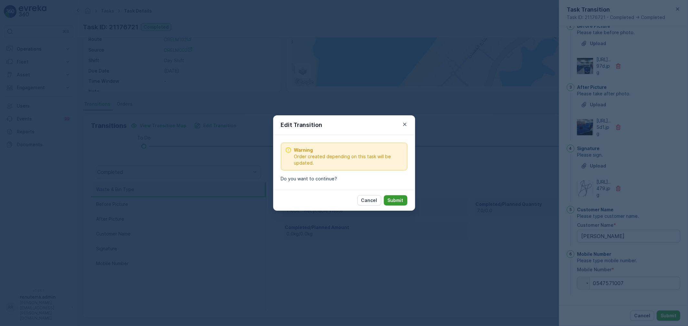
click at [393, 196] on button "Submit" at bounding box center [396, 201] width 24 height 10
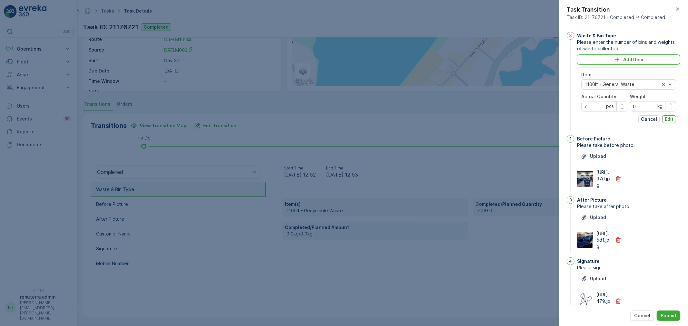
scroll to position [0, 0]
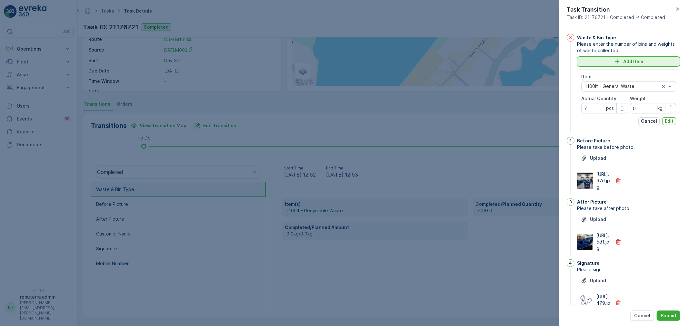
click at [624, 61] on p "Add Item" at bounding box center [633, 61] width 20 height 6
type Name "Samuel addo"
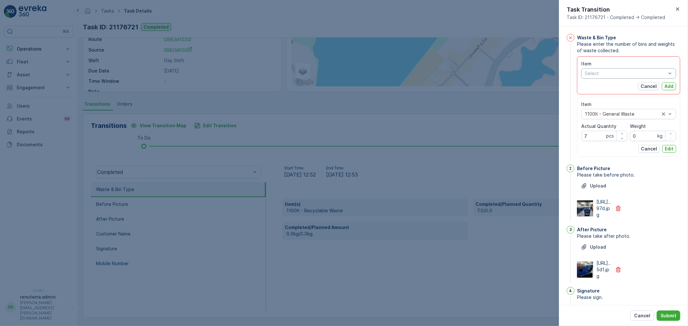
click at [636, 74] on div at bounding box center [625, 73] width 83 height 5
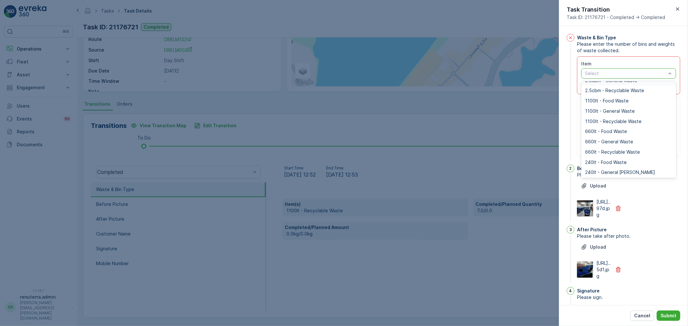
scroll to position [72, 0]
click at [619, 106] on span "1100lt - General Waste" at bounding box center [610, 108] width 50 height 5
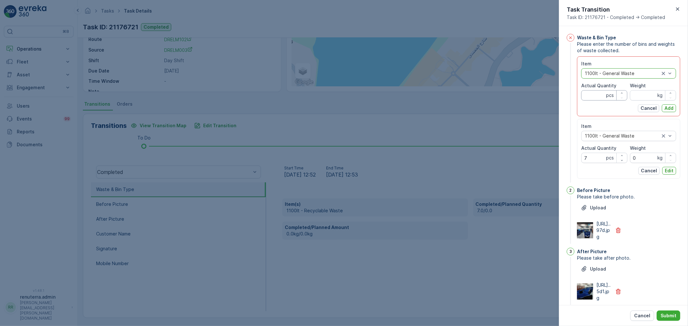
click at [598, 94] on Quantity "Actual Quantity" at bounding box center [604, 95] width 46 height 10
type Quantity "7"
click at [644, 95] on input "Weight" at bounding box center [653, 95] width 46 height 10
type input "0"
click at [669, 110] on p "Add" at bounding box center [669, 108] width 9 height 6
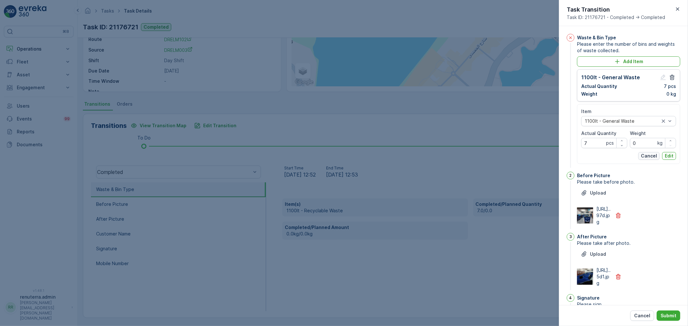
click at [650, 156] on p "Cancel" at bounding box center [649, 156] width 16 height 6
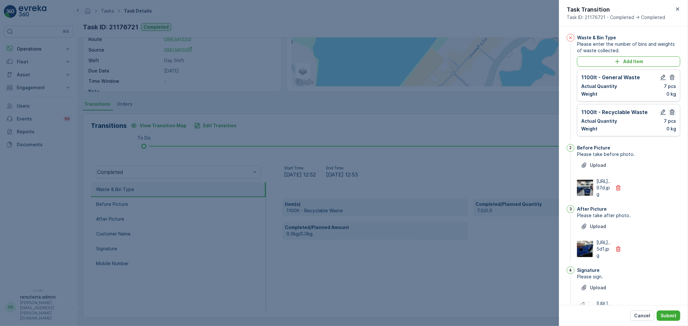
click at [670, 110] on icon "button" at bounding box center [672, 112] width 6 height 6
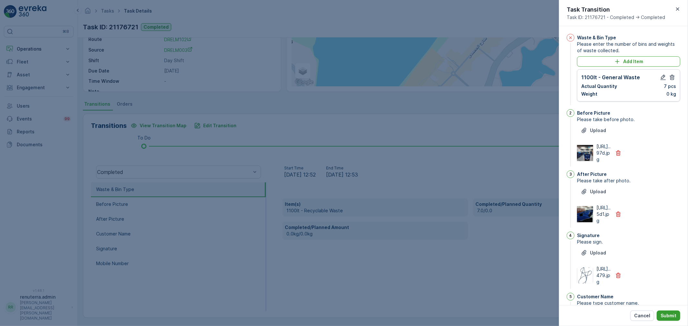
click at [673, 314] on p "Submit" at bounding box center [669, 316] width 16 height 6
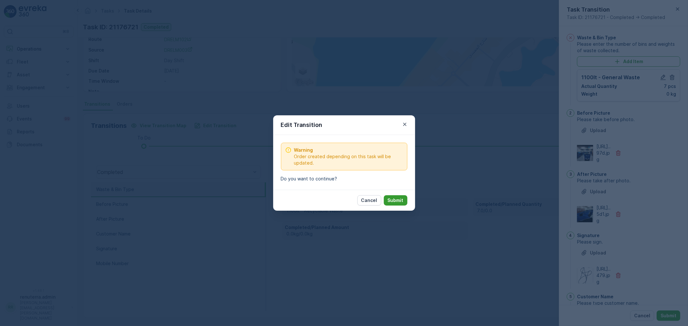
click at [392, 199] on p "Submit" at bounding box center [396, 200] width 16 height 6
type Name "Samuel addo"
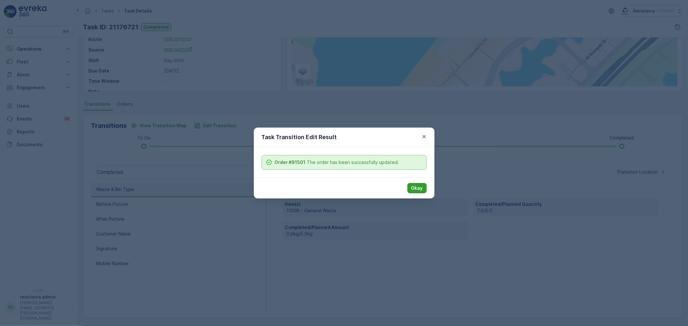
click at [422, 188] on p "Okay" at bounding box center [417, 188] width 12 height 6
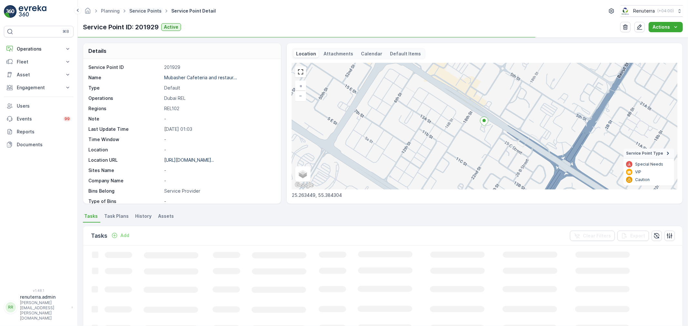
click at [146, 12] on link "Service Points" at bounding box center [145, 10] width 32 height 5
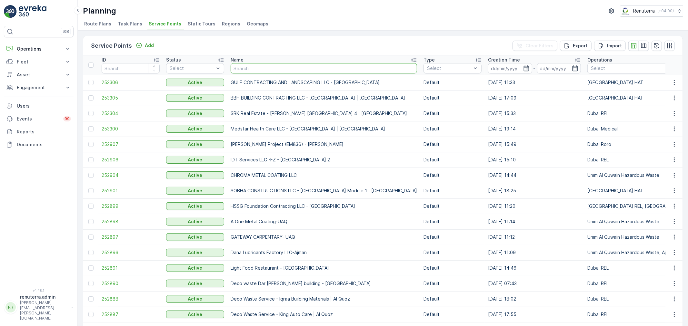
click at [254, 68] on input "text" at bounding box center [324, 68] width 186 height 10
type input "rix"
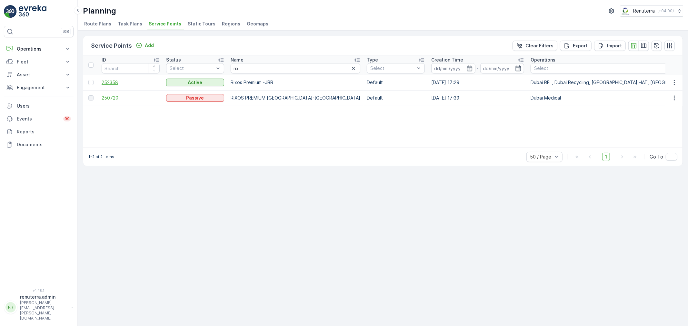
click at [111, 83] on span "252358" at bounding box center [131, 82] width 58 height 6
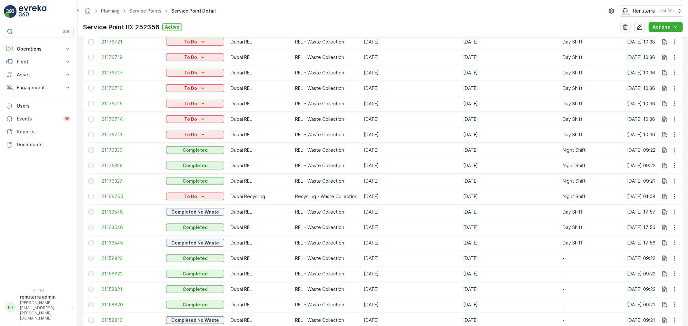
scroll to position [681, 0]
click at [115, 135] on span "21176713" at bounding box center [131, 135] width 58 height 6
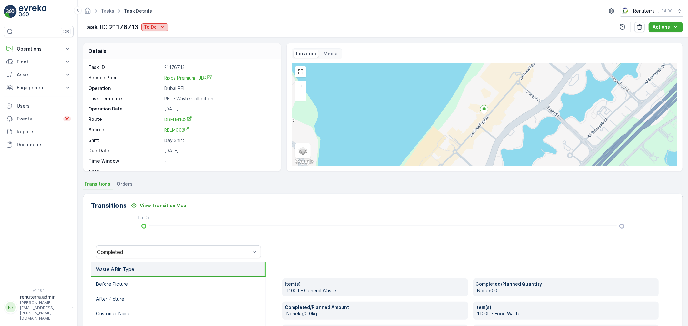
click at [161, 26] on icon "To Do" at bounding box center [162, 27] width 6 height 6
click at [160, 37] on span "Completed" at bounding box center [157, 37] width 24 height 6
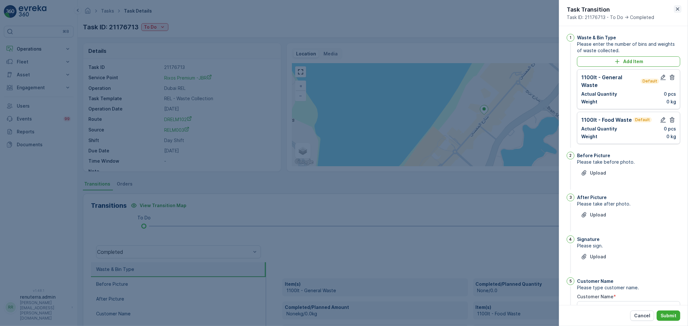
click at [678, 5] on button "button" at bounding box center [678, 9] width 8 height 8
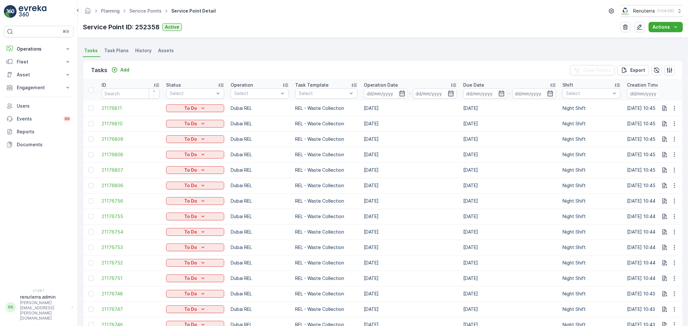
scroll to position [179, 0]
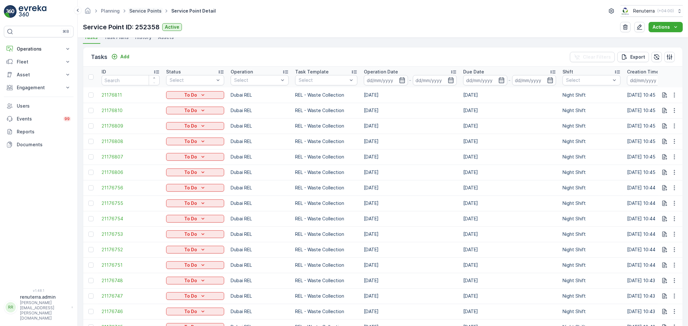
click at [150, 8] on link "Service Points" at bounding box center [145, 10] width 32 height 5
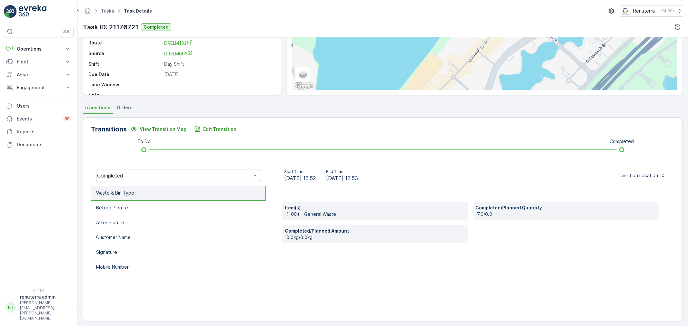
scroll to position [80, 0]
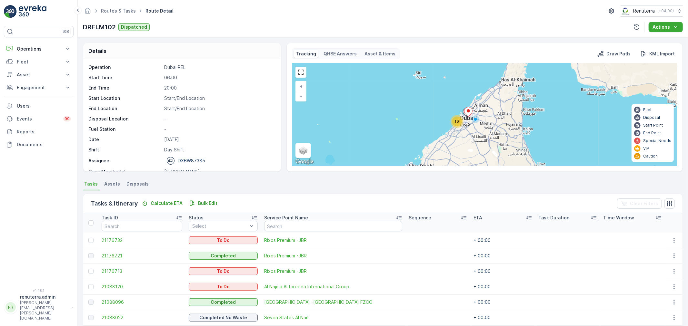
click at [125, 255] on span "21176721" at bounding box center [142, 256] width 80 height 6
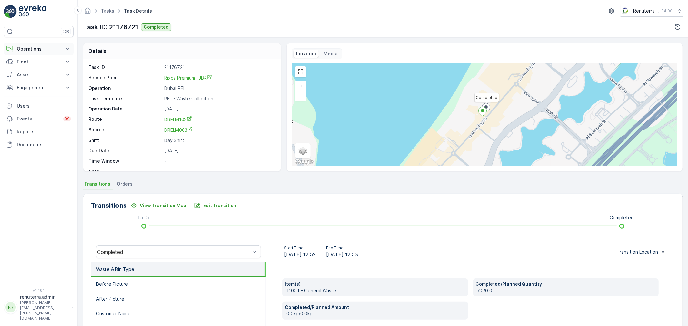
click at [32, 49] on p "Operations" at bounding box center [39, 49] width 44 height 6
click at [31, 69] on p "Planning" at bounding box center [25, 69] width 18 height 6
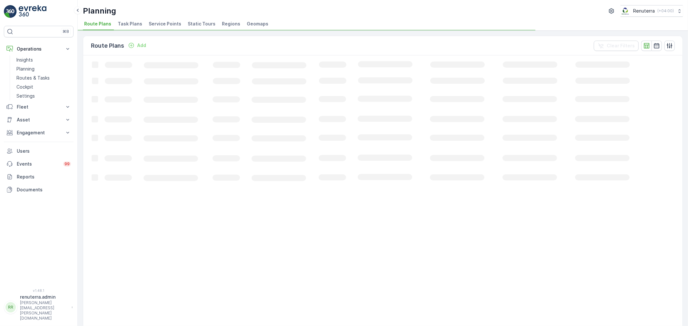
click at [161, 22] on span "Service Points" at bounding box center [165, 24] width 33 height 6
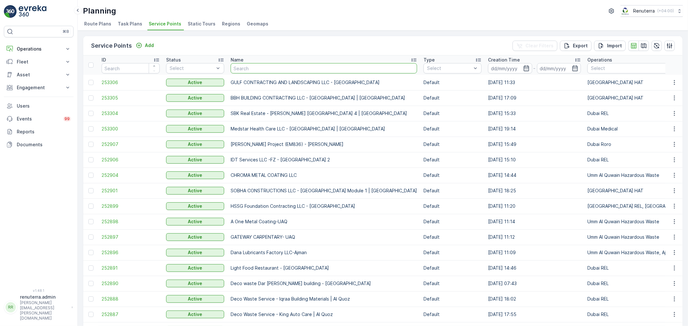
click at [266, 68] on input "text" at bounding box center [324, 68] width 186 height 10
type input "ard"
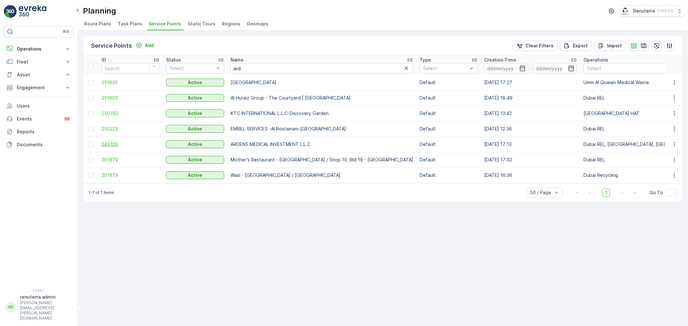
click at [114, 143] on span "245100" at bounding box center [131, 144] width 58 height 6
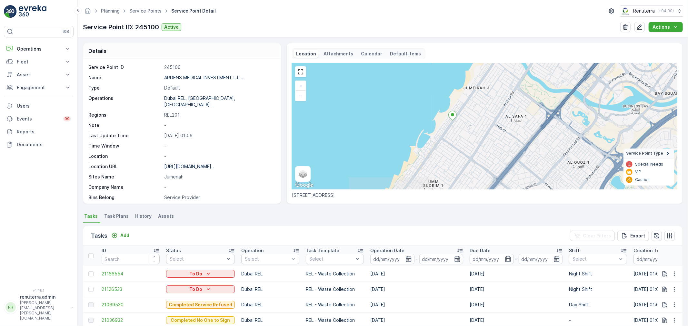
drag, startPoint x: 449, startPoint y: 171, endPoint x: 454, endPoint y: 141, distance: 30.9
click at [454, 141] on div "+ − Satellite Roadmap Terrain Hybrid Leaflet Keyboard shortcuts Map Data Map da…" at bounding box center [485, 126] width 386 height 126
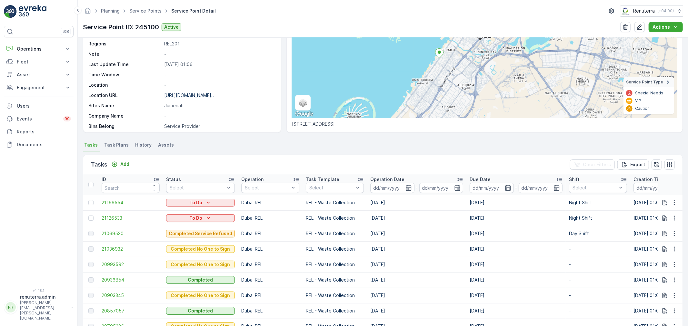
scroll to position [72, 0]
click at [114, 232] on span "21069530" at bounding box center [131, 233] width 58 height 6
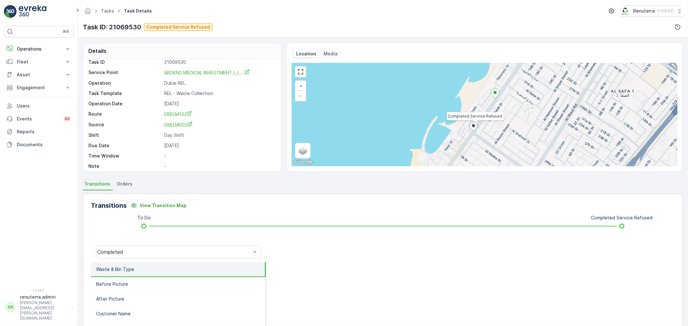
scroll to position [9, 0]
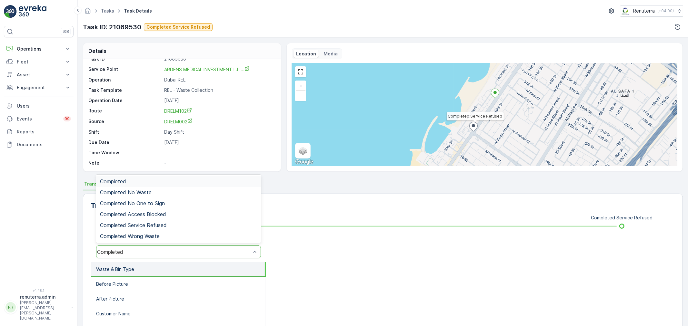
click at [200, 255] on div "Completed" at bounding box center [174, 252] width 154 height 6
click at [333, 213] on div "Transitions View Transition Map To Do Completed Service Refused 6 results avail…" at bounding box center [383, 296] width 600 height 205
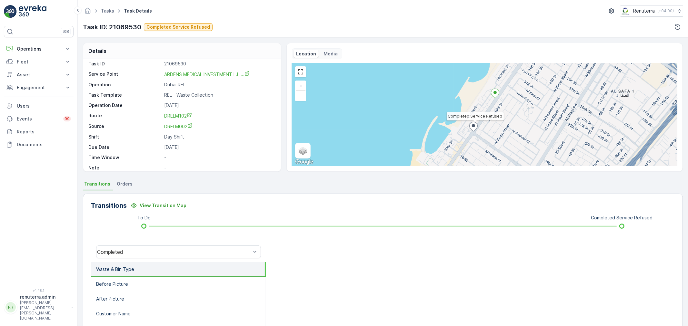
scroll to position [0, 0]
click at [30, 47] on p "Operations" at bounding box center [39, 49] width 44 height 6
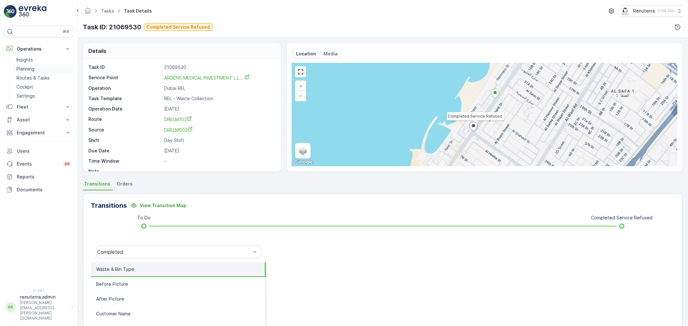
click at [25, 68] on p "Planning" at bounding box center [25, 69] width 18 height 6
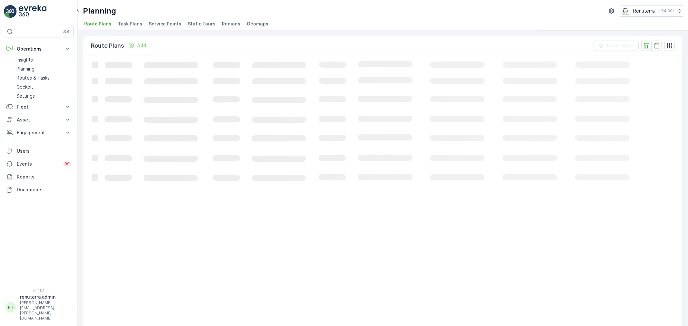
click at [156, 25] on span "Service Points" at bounding box center [165, 24] width 33 height 6
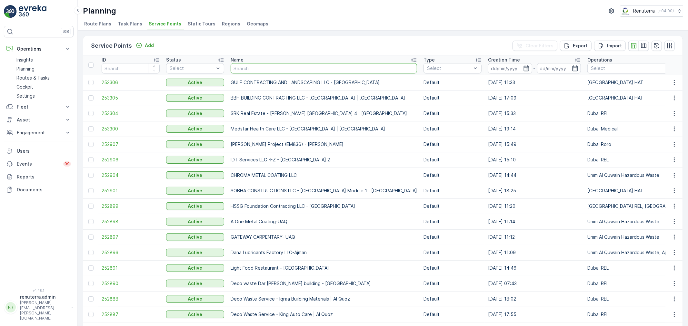
click at [247, 69] on input "text" at bounding box center [324, 68] width 186 height 10
type input "rigga 3"
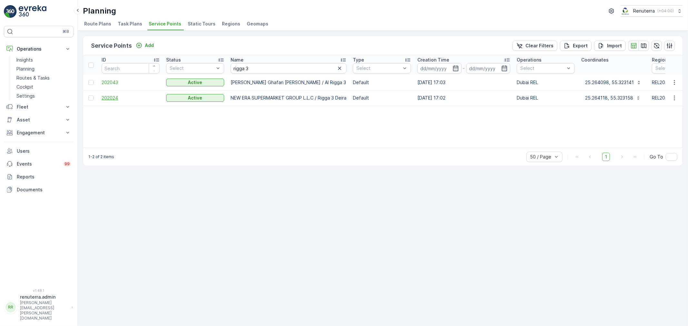
click at [114, 97] on span "202024" at bounding box center [131, 98] width 58 height 6
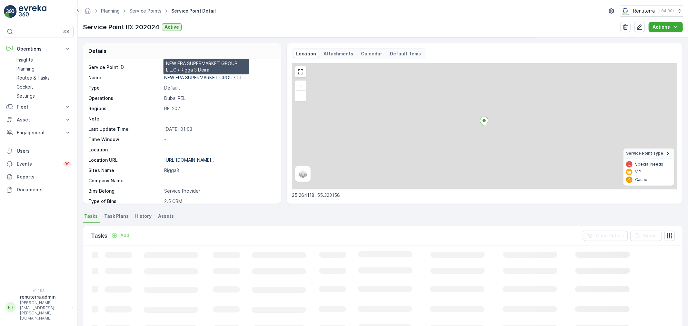
click at [181, 79] on p "NEW ERA SUPERMARKET GROUP L.L...." at bounding box center [206, 77] width 84 height 5
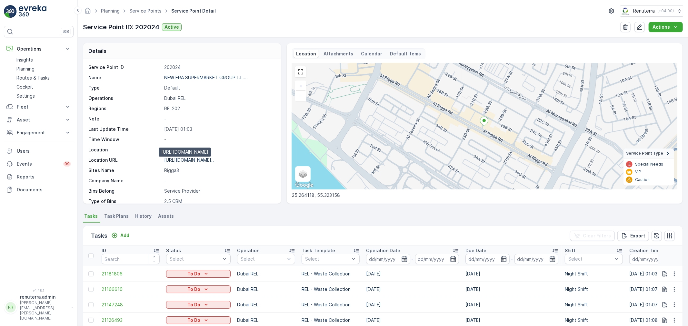
click at [189, 159] on p "[URL][DOMAIN_NAME].." at bounding box center [189, 159] width 50 height 5
click at [148, 8] on link "Service Points" at bounding box center [145, 10] width 32 height 5
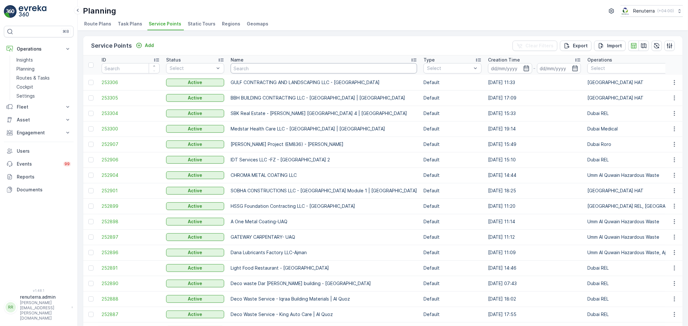
click at [261, 71] on input "text" at bounding box center [324, 68] width 186 height 10
type input "rigga"
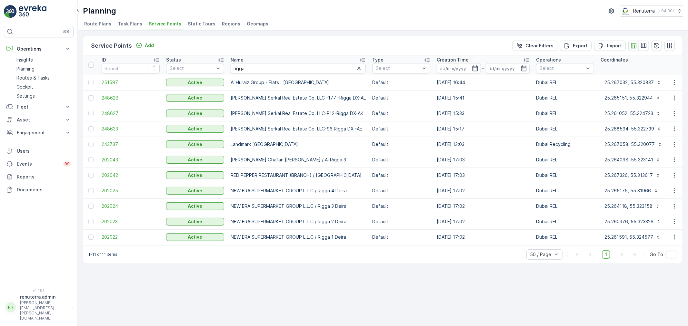
click at [112, 160] on span "202043" at bounding box center [131, 160] width 58 height 6
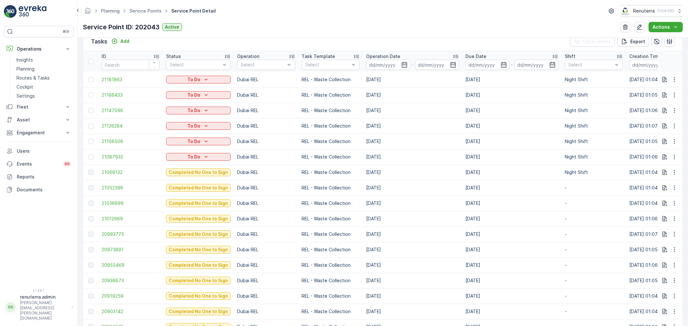
scroll to position [215, 0]
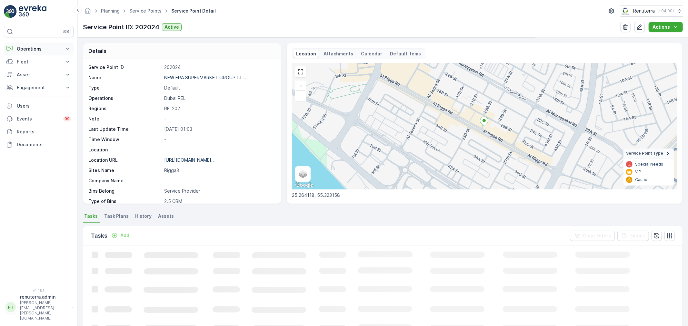
click at [43, 48] on p "Operations" at bounding box center [39, 49] width 44 height 6
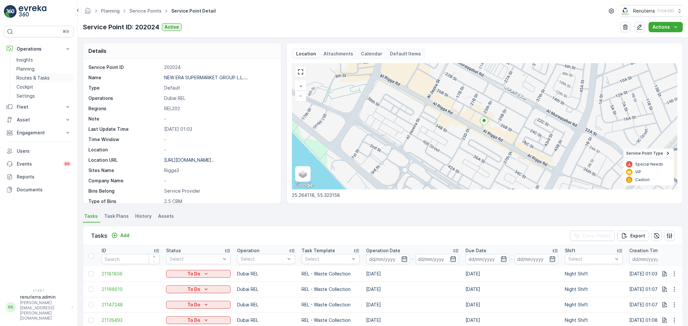
click at [31, 76] on p "Routes & Tasks" at bounding box center [32, 78] width 33 height 6
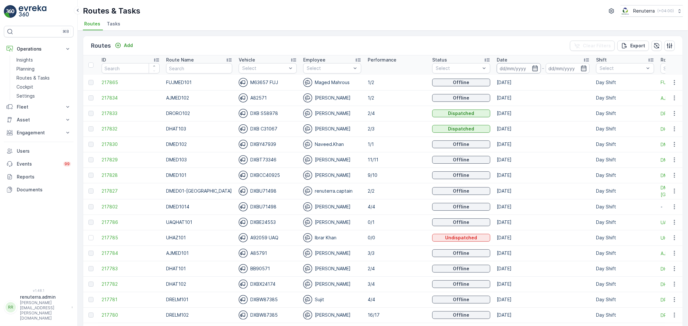
click at [530, 66] on input at bounding box center [519, 68] width 44 height 10
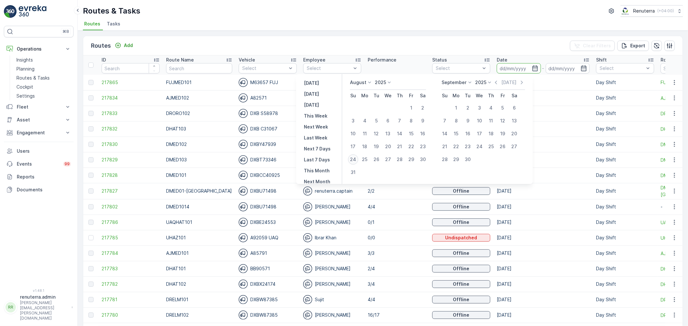
click at [357, 157] on div "24" at bounding box center [353, 160] width 10 height 10
type input "[DATE]"
click at [357, 157] on div "24" at bounding box center [353, 160] width 10 height 10
type input "[DATE]"
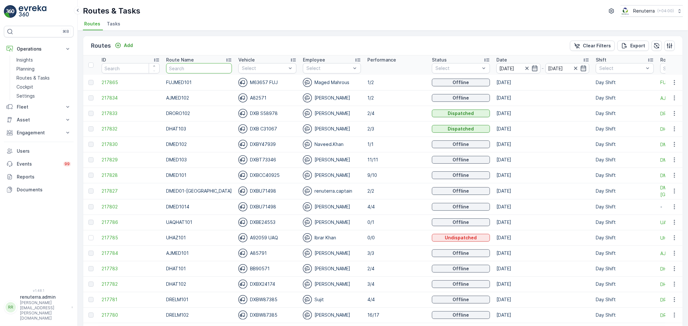
click at [185, 68] on input "text" at bounding box center [199, 68] width 66 height 10
type input "hat"
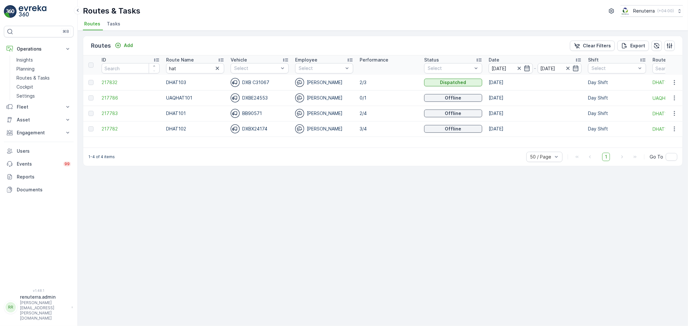
click at [220, 57] on icon at bounding box center [221, 60] width 6 height 6
click at [105, 81] on span "217783" at bounding box center [131, 82] width 58 height 6
click at [118, 99] on span "217782" at bounding box center [131, 98] width 58 height 6
click at [107, 114] on span "217832" at bounding box center [131, 113] width 58 height 6
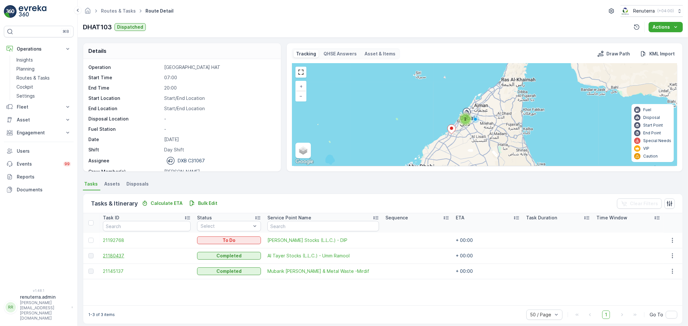
click at [121, 255] on span "21180437" at bounding box center [147, 256] width 88 height 6
